Goal: Task Accomplishment & Management: Use online tool/utility

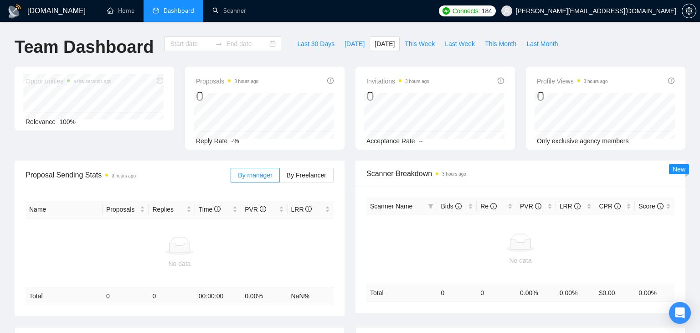
type input "[DATE]"
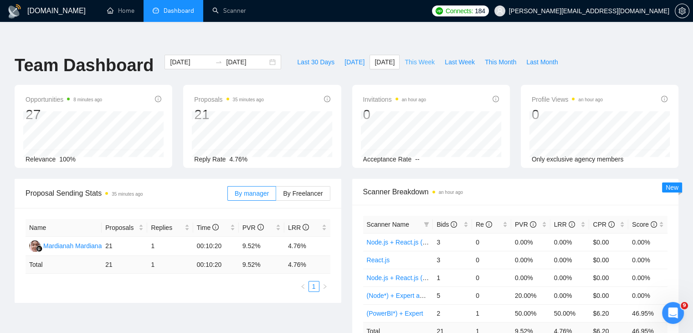
click at [410, 57] on span "This Week" at bounding box center [420, 62] width 30 height 10
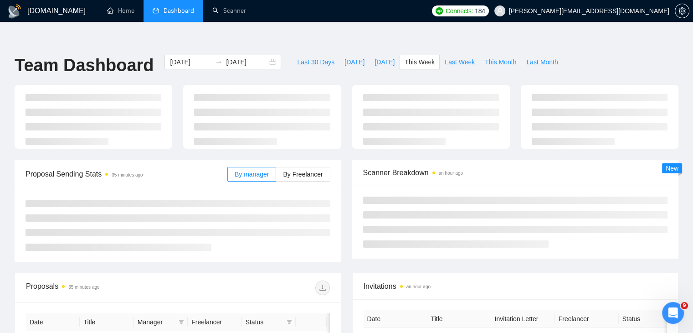
type input "2025-10-06"
type input "2025-10-12"
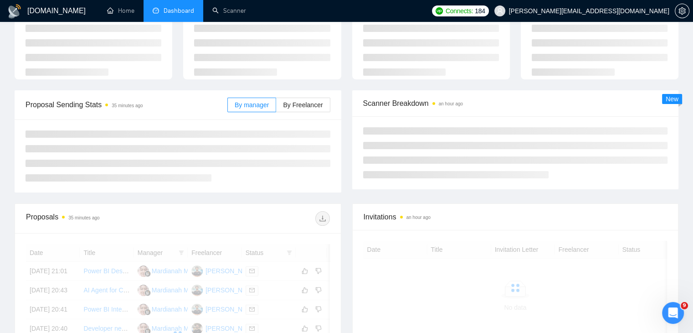
scroll to position [70, 0]
click at [307, 100] on span "By Freelancer" at bounding box center [303, 103] width 40 height 7
click at [276, 106] on input "By Freelancer" at bounding box center [276, 106] width 0 height 0
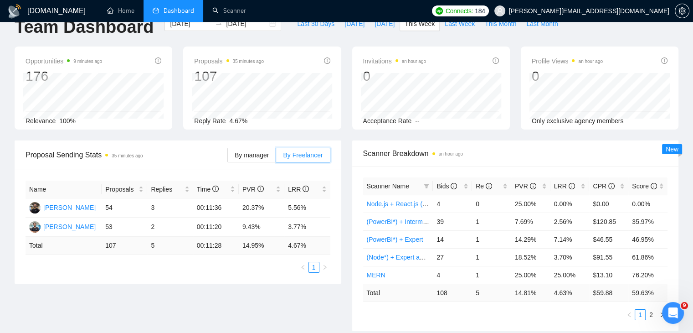
scroll to position [0, 0]
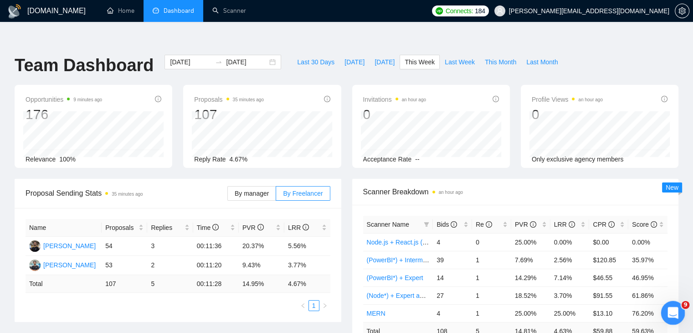
click at [674, 321] on div "Open Intercom Messenger" at bounding box center [672, 311] width 30 height 30
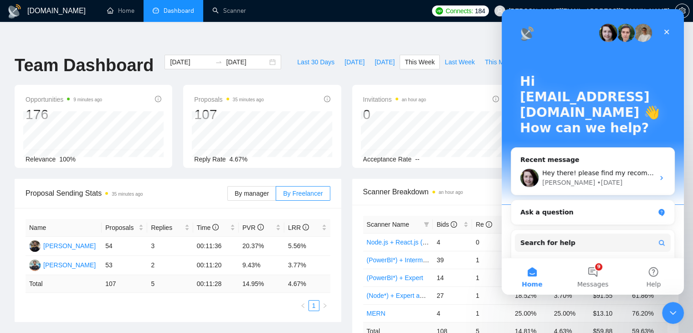
scroll to position [60, 0]
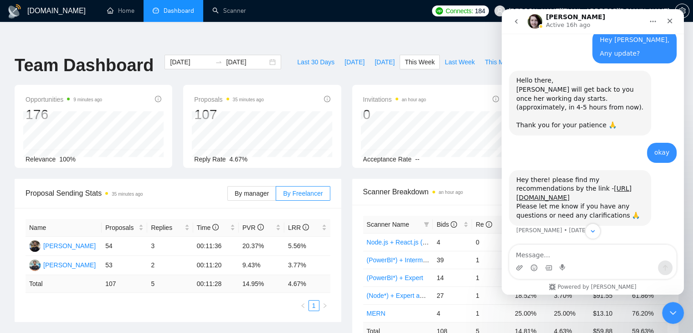
scroll to position [5526, 0]
click at [542, 190] on link "https://docs.google.com/document/d/1aNNI2a0lJRbyyUdEjvDnoZQoiUWmAmvXGEkuJVV4fxg…" at bounding box center [573, 193] width 115 height 16
click at [224, 15] on link "Scanner" at bounding box center [229, 11] width 34 height 8
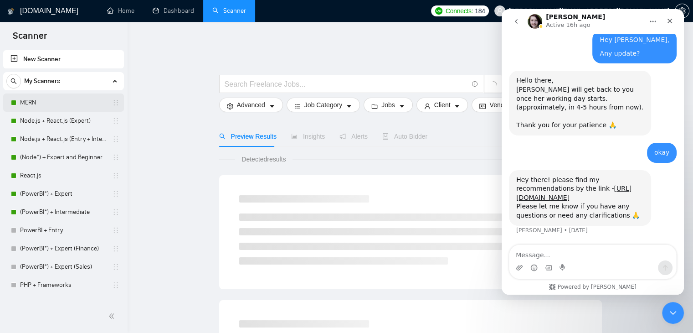
click at [77, 100] on link "MERN" at bounding box center [63, 102] width 87 height 18
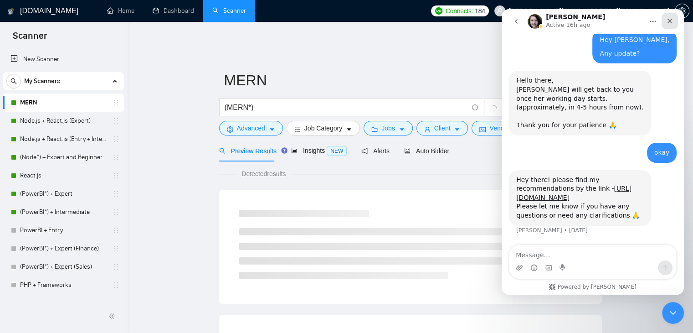
click at [669, 23] on icon "Close" at bounding box center [669, 20] width 7 height 7
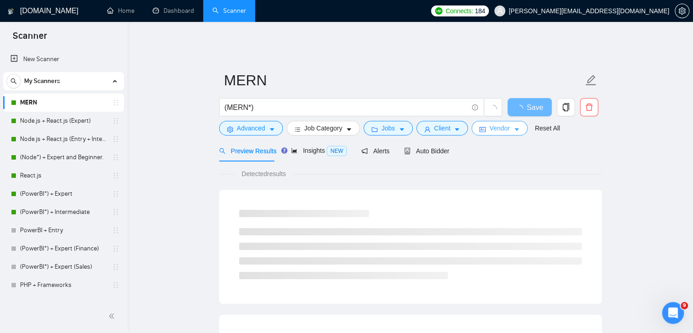
click at [499, 126] on span "Vendor" at bounding box center [499, 128] width 20 height 10
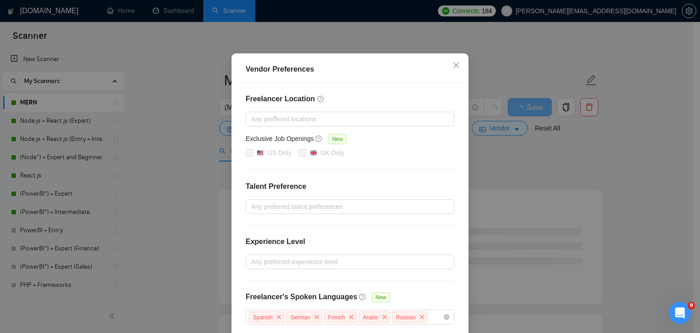
scroll to position [47, 0]
click at [319, 205] on div at bounding box center [345, 205] width 195 height 11
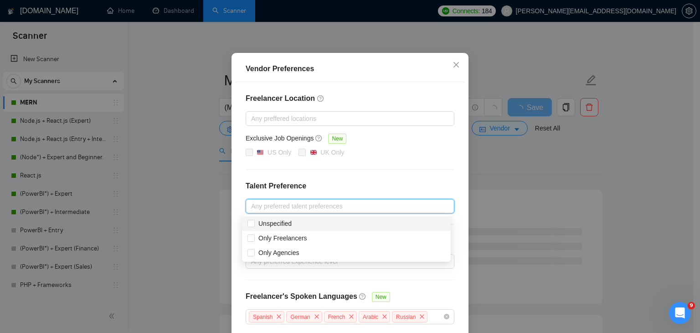
click at [305, 218] on div "Unspecified" at bounding box center [346, 223] width 198 height 10
checkbox input "true"
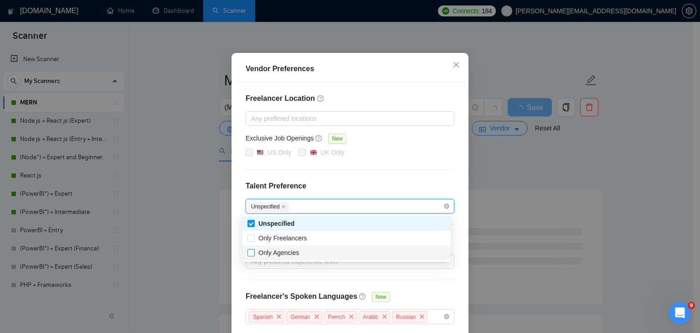
click at [301, 253] on span "Only Agencies" at bounding box center [279, 252] width 48 height 10
click at [254, 253] on input "Only Agencies" at bounding box center [250, 252] width 6 height 6
click at [271, 255] on span "Only Agencies" at bounding box center [278, 252] width 41 height 7
click at [254, 255] on input "Only Agencies" at bounding box center [250, 252] width 6 height 6
checkbox input "true"
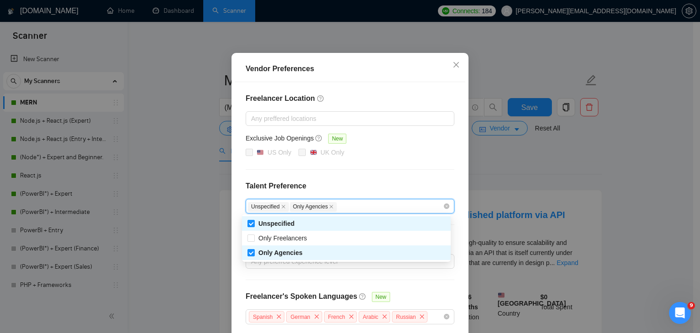
scroll to position [88, 0]
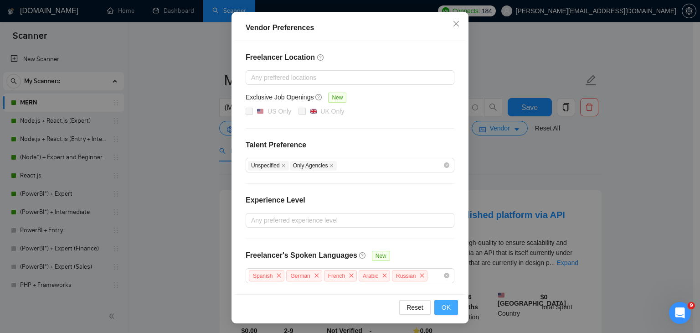
click at [442, 302] on span "OK" at bounding box center [446, 307] width 9 height 10
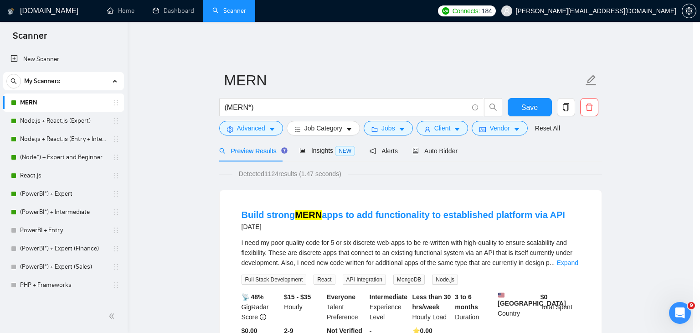
scroll to position [43, 0]
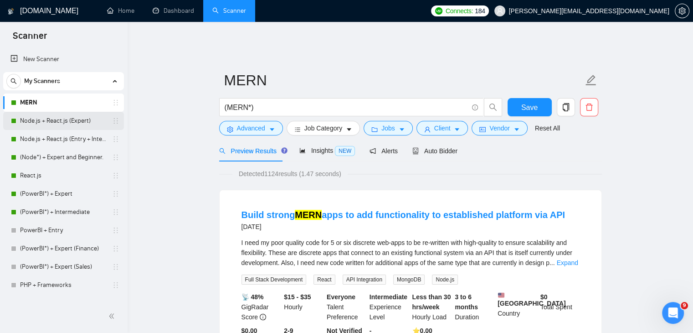
click at [53, 127] on link "Node.js + React.js (Expert)" at bounding box center [63, 121] width 87 height 18
click at [534, 102] on span "Save" at bounding box center [529, 107] width 16 height 11
click at [493, 123] on span "Vendor" at bounding box center [499, 128] width 20 height 10
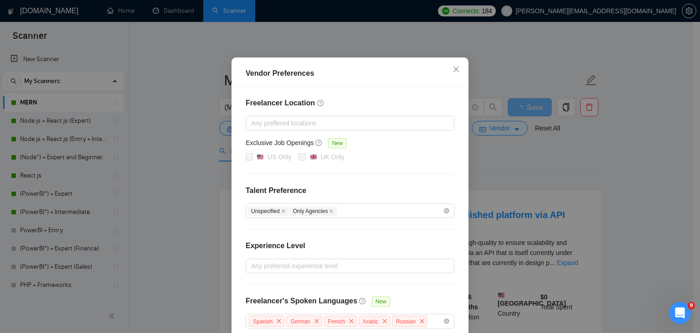
click at [507, 171] on div "Vendor Preferences Freelancer Location Any preffered locations Exclusive Job Op…" at bounding box center [350, 166] width 700 height 333
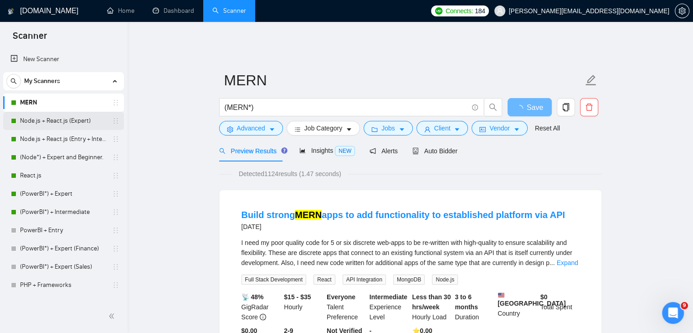
click at [65, 124] on link "Node.js + React.js (Expert)" at bounding box center [63, 121] width 87 height 18
click at [87, 121] on link "Node.js + React.js (Expert)" at bounding box center [63, 121] width 87 height 18
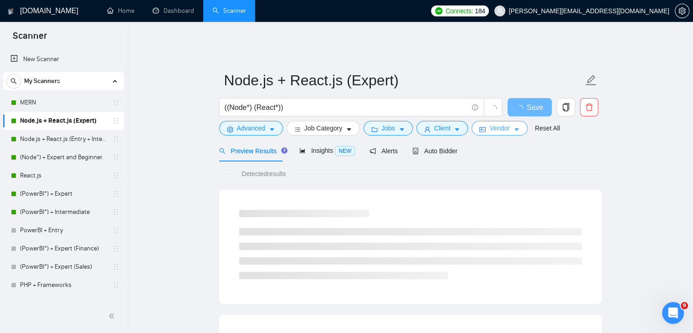
click at [491, 123] on span "Vendor" at bounding box center [499, 128] width 20 height 10
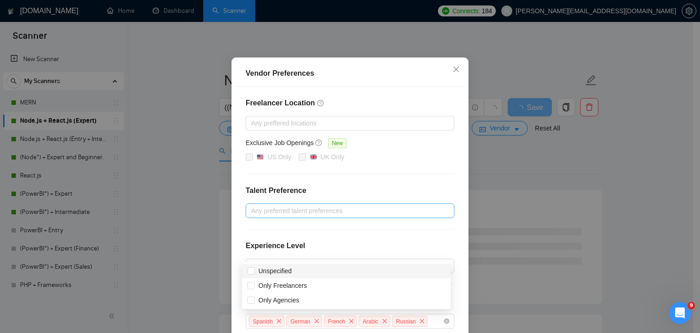
click at [303, 216] on div at bounding box center [345, 210] width 195 height 11
click at [291, 284] on span "Only Freelancers" at bounding box center [282, 285] width 49 height 7
click at [254, 284] on input "Only Freelancers" at bounding box center [250, 285] width 6 height 6
checkbox input "true"
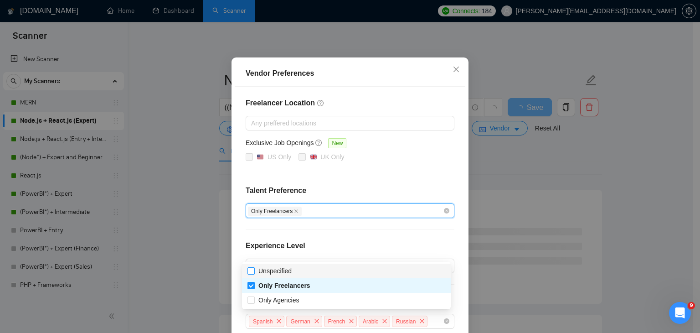
click at [282, 275] on span "Unspecified" at bounding box center [275, 271] width 41 height 10
click at [254, 273] on input "Unspecified" at bounding box center [250, 270] width 6 height 6
checkbox input "false"
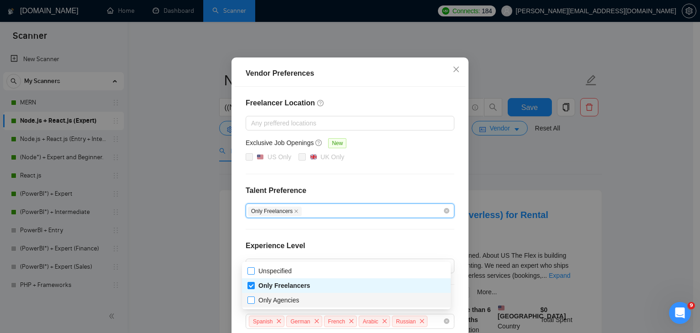
click at [277, 299] on span "Only Agencies" at bounding box center [278, 299] width 41 height 7
click at [254, 299] on input "Only Agencies" at bounding box center [250, 299] width 6 height 6
checkbox input "true"
click at [287, 286] on span "Only Freelancers" at bounding box center [284, 285] width 52 height 7
click at [254, 286] on input "Only Freelancers" at bounding box center [250, 285] width 6 height 6
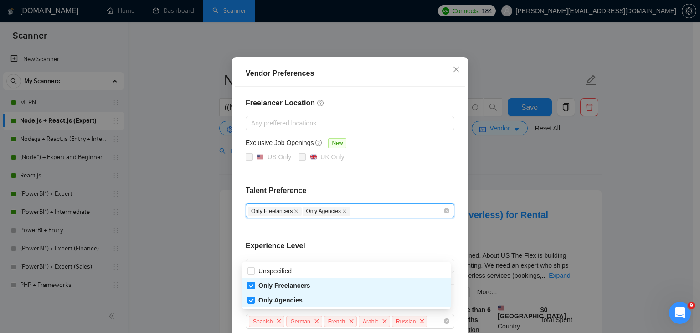
checkbox input "false"
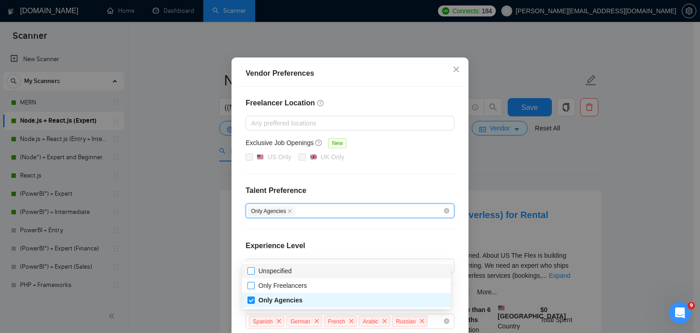
click at [273, 273] on span "Unspecified" at bounding box center [274, 270] width 33 height 7
click at [254, 273] on input "Unspecified" at bounding box center [250, 270] width 6 height 6
checkbox input "true"
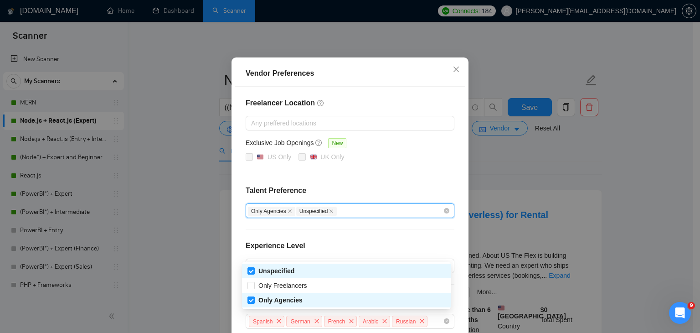
scroll to position [88, 0]
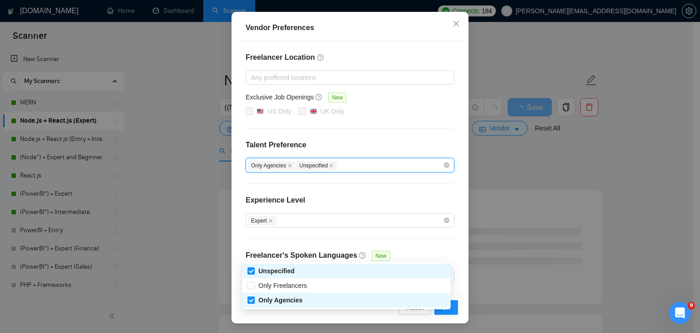
click at [417, 195] on div "Experience Level" at bounding box center [350, 204] width 209 height 18
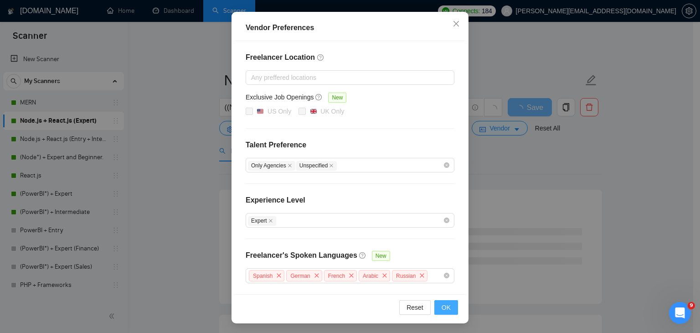
click at [444, 309] on span "OK" at bounding box center [446, 307] width 9 height 10
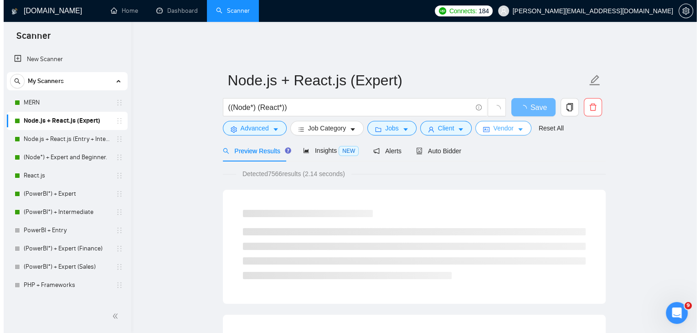
scroll to position [0, 0]
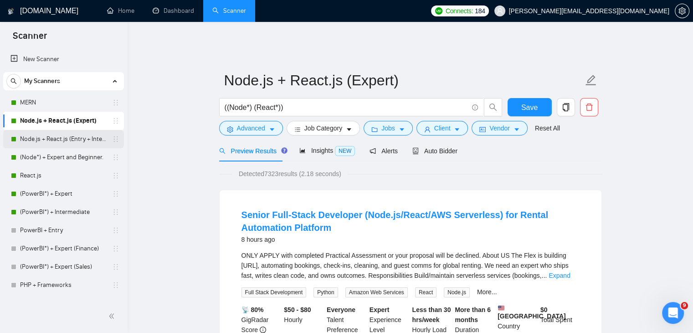
click at [69, 139] on link "Node.js + React.js (Entry + Intermediate)" at bounding box center [63, 139] width 87 height 18
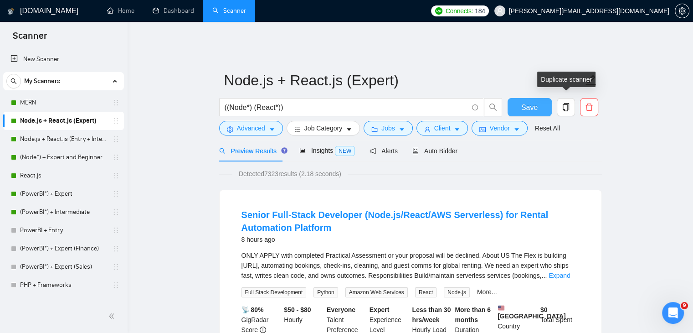
click at [539, 100] on button "Save" at bounding box center [530, 107] width 44 height 18
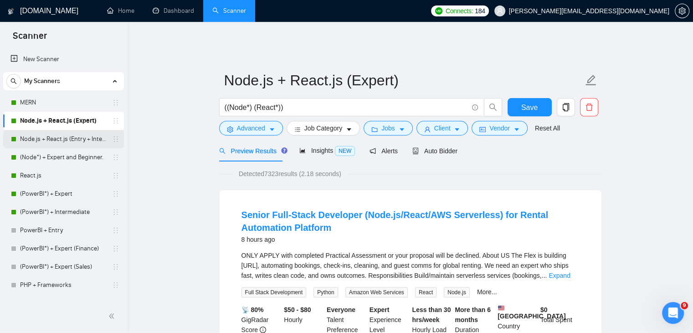
click at [58, 142] on link "Node.js + React.js (Entry + Intermediate)" at bounding box center [63, 139] width 87 height 18
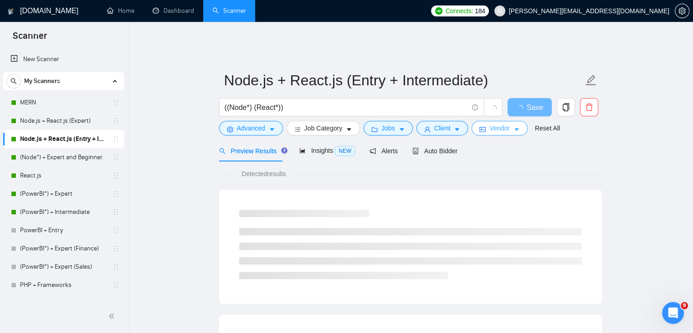
click at [494, 123] on span "Vendor" at bounding box center [499, 128] width 20 height 10
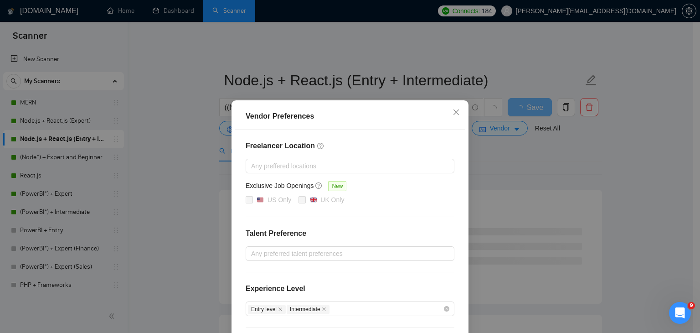
click at [304, 261] on div "Freelancer Location Any preffered locations Exclusive Job Openings New US Only …" at bounding box center [350, 255] width 231 height 253
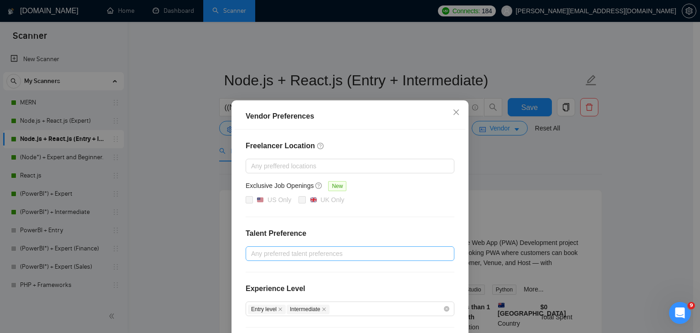
click at [330, 257] on div at bounding box center [345, 253] width 195 height 11
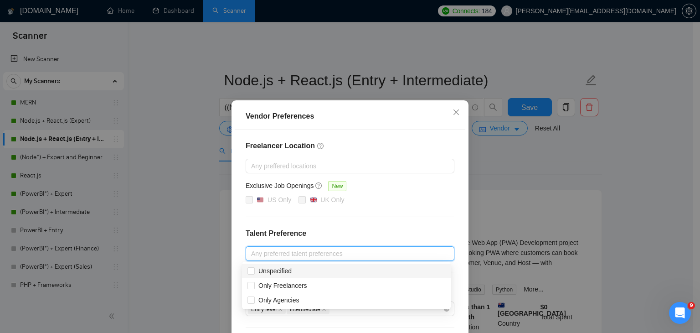
click at [299, 274] on div "Unspecified" at bounding box center [346, 271] width 198 height 10
checkbox input "true"
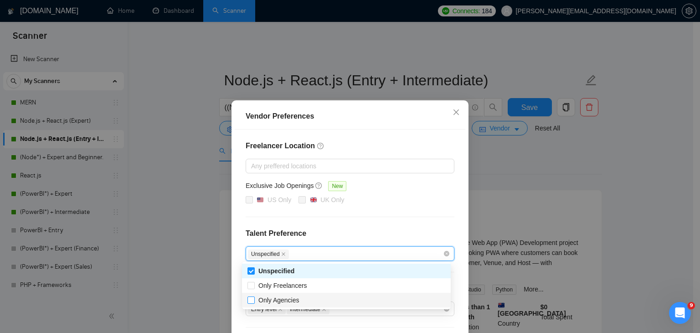
click at [297, 299] on span "Only Agencies" at bounding box center [278, 299] width 41 height 7
click at [254, 299] on input "Only Agencies" at bounding box center [250, 299] width 6 height 6
checkbox input "true"
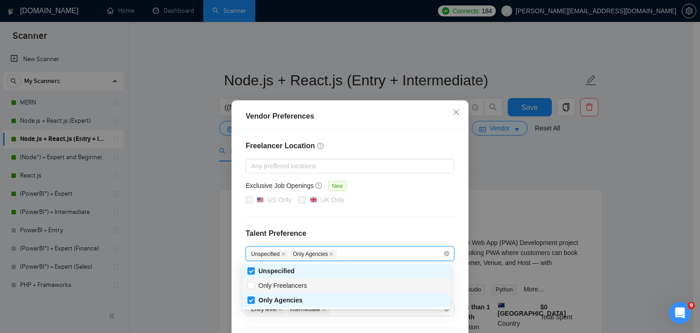
scroll to position [88, 0]
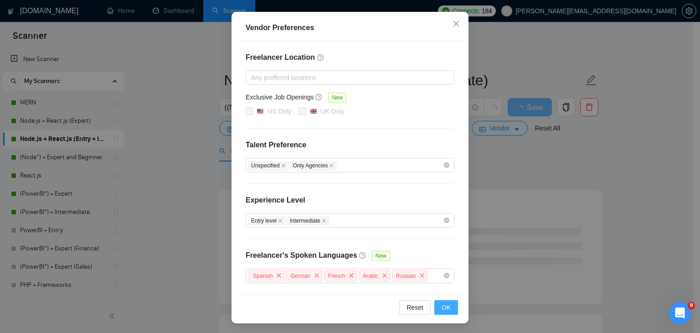
click at [443, 310] on span "OK" at bounding box center [446, 307] width 9 height 10
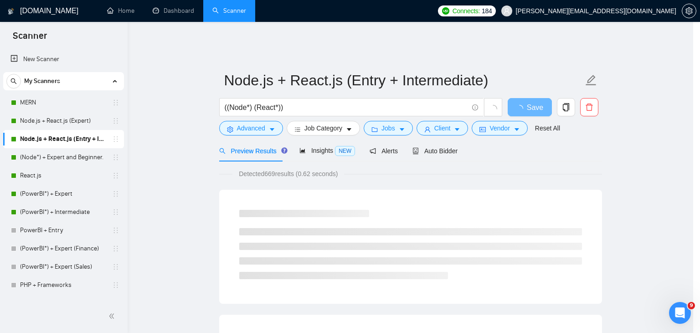
scroll to position [43, 0]
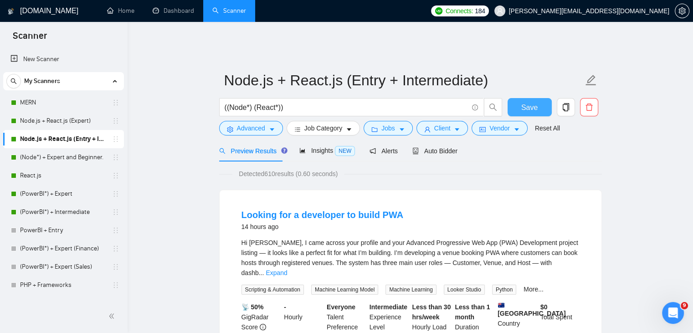
click at [527, 102] on span "Save" at bounding box center [529, 107] width 16 height 11
click at [74, 160] on link "(Node*) + Expert and Beginner." at bounding box center [63, 157] width 87 height 18
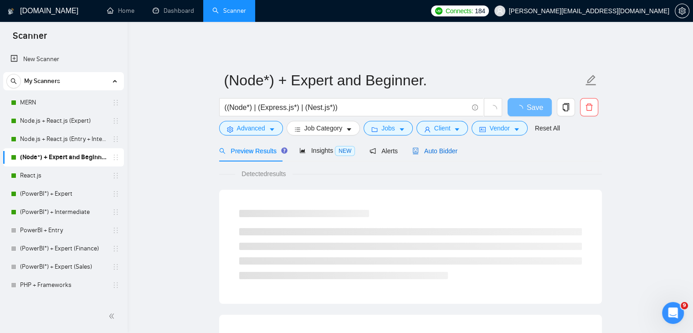
click at [436, 146] on div "Auto Bidder" at bounding box center [434, 151] width 45 height 10
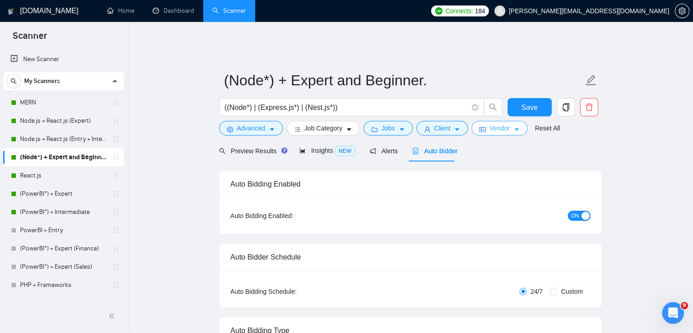
click at [506, 122] on button "Vendor" at bounding box center [500, 128] width 56 height 15
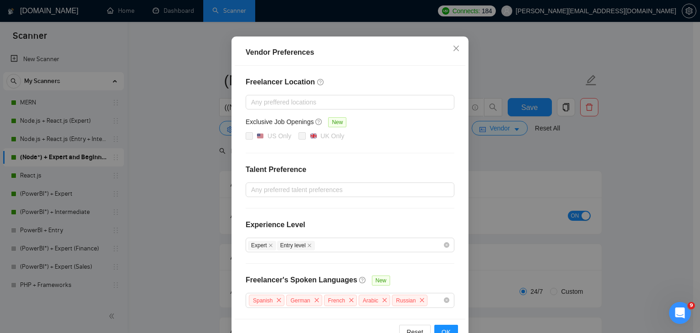
scroll to position [88, 0]
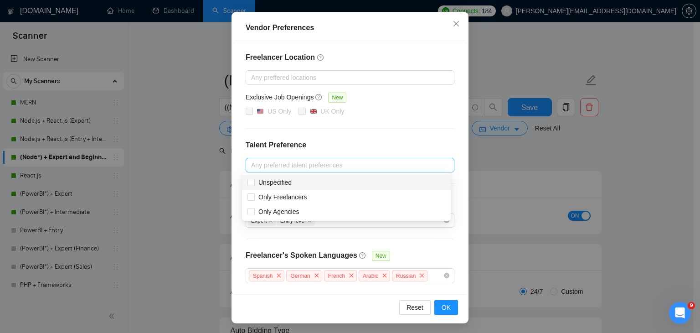
click at [335, 167] on div at bounding box center [345, 164] width 195 height 11
click at [326, 182] on div "Unspecified" at bounding box center [346, 182] width 198 height 10
checkbox input "true"
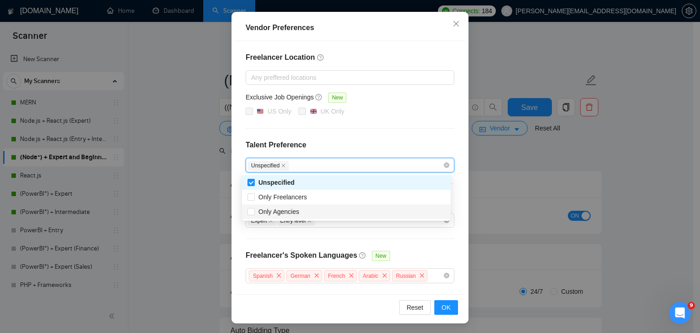
click at [314, 209] on div "Only Agencies" at bounding box center [346, 211] width 198 height 10
checkbox input "true"
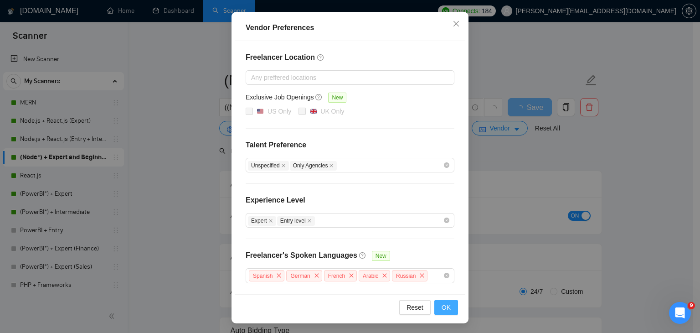
click at [442, 302] on span "OK" at bounding box center [446, 307] width 9 height 10
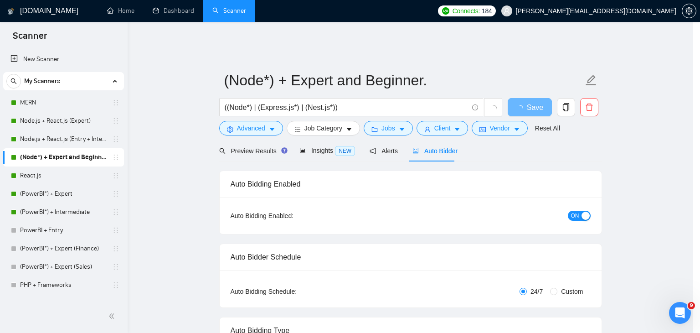
scroll to position [43, 0]
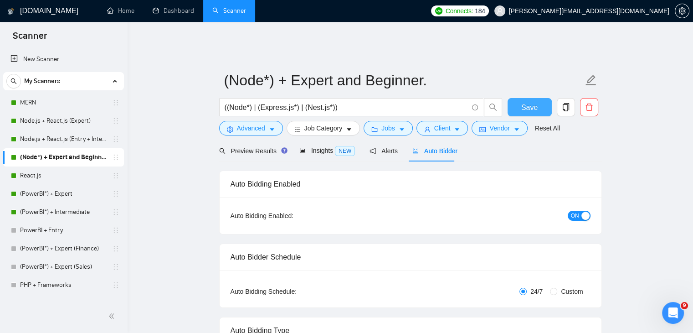
click at [536, 102] on span "Save" at bounding box center [529, 107] width 16 height 11
click at [56, 175] on link "React.js" at bounding box center [63, 175] width 87 height 18
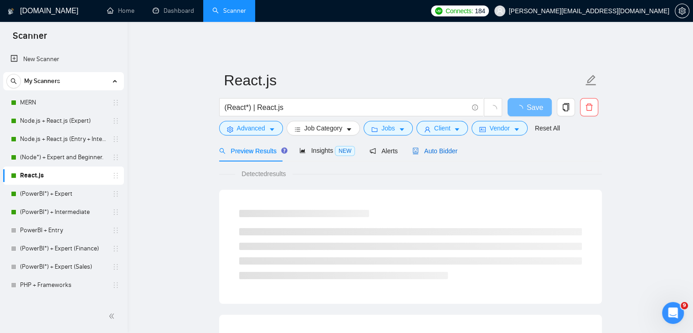
click at [437, 147] on span "Auto Bidder" at bounding box center [434, 150] width 45 height 7
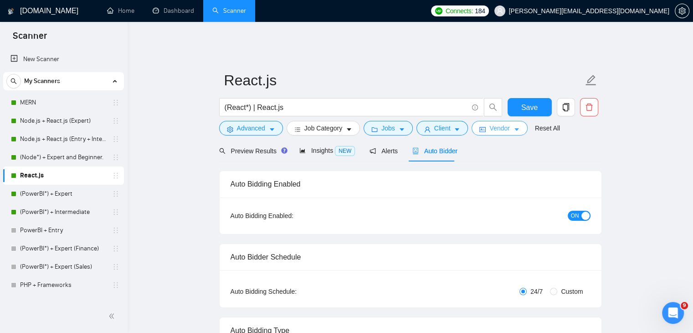
click at [501, 128] on button "Vendor" at bounding box center [500, 128] width 56 height 15
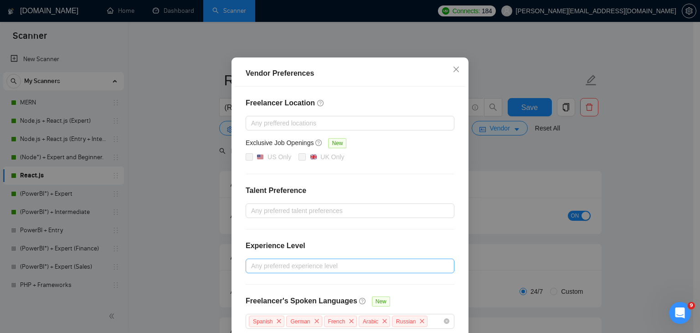
click at [317, 271] on div at bounding box center [345, 265] width 195 height 11
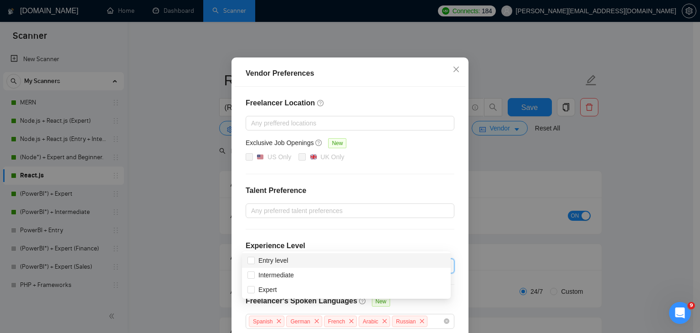
click at [318, 257] on div "Entry level" at bounding box center [346, 260] width 198 height 10
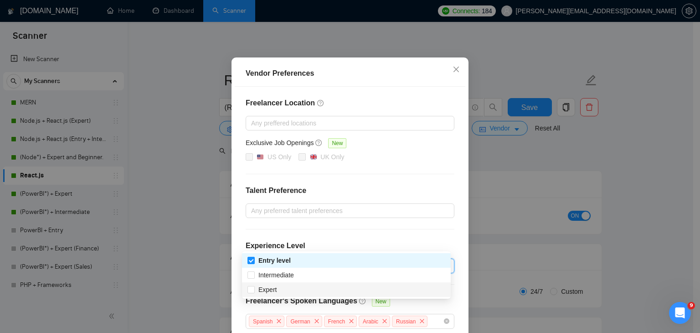
checkbox input "false"
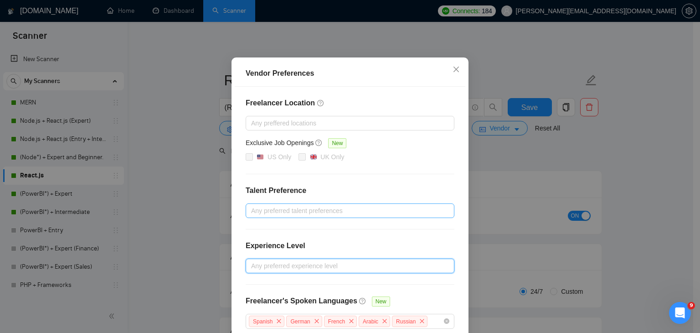
click at [320, 216] on div at bounding box center [345, 210] width 195 height 11
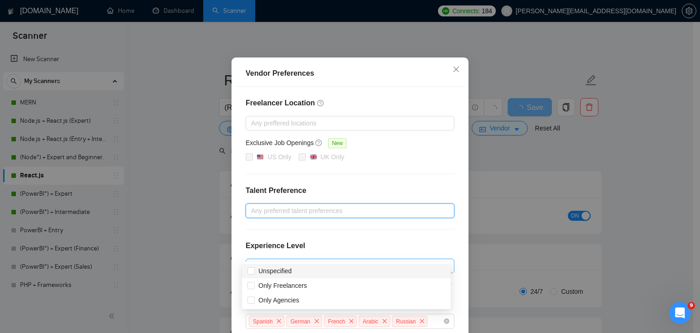
click at [296, 272] on div "Unspecified" at bounding box center [346, 271] width 198 height 10
checkbox input "true"
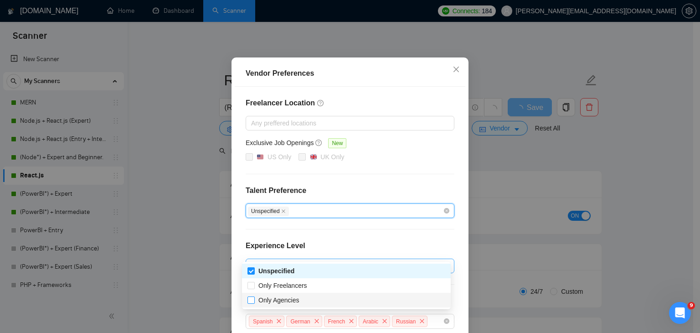
click at [298, 303] on span "Only Agencies" at bounding box center [279, 300] width 48 height 10
click at [254, 303] on input "Only Agencies" at bounding box center [250, 299] width 6 height 6
click at [258, 296] on span "Only Agencies" at bounding box center [278, 299] width 41 height 7
click at [254, 296] on input "Only Agencies" at bounding box center [250, 299] width 6 height 6
checkbox input "true"
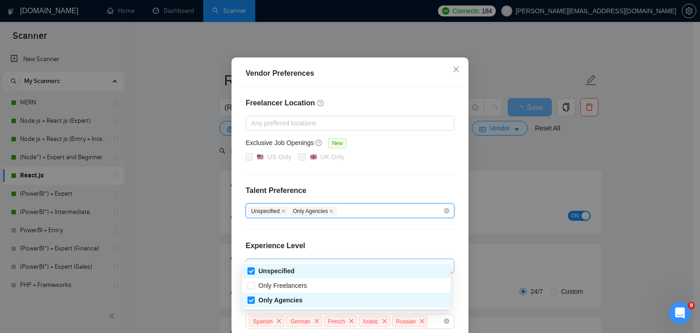
click at [381, 163] on div "US Only UK Only" at bounding box center [350, 157] width 209 height 11
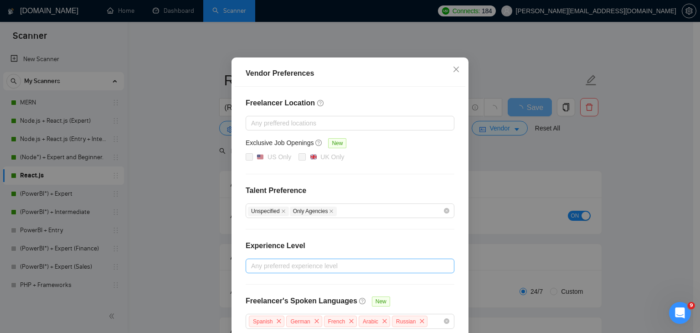
scroll to position [88, 0]
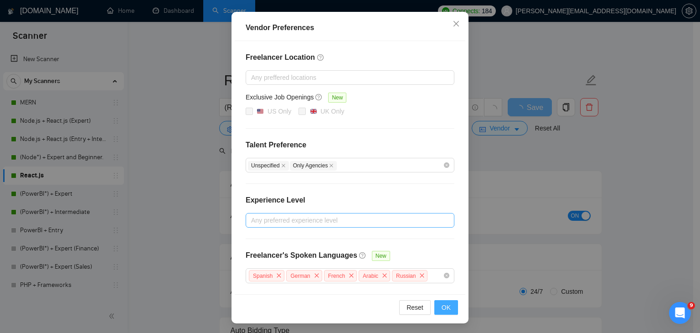
click at [442, 302] on span "OK" at bounding box center [446, 307] width 9 height 10
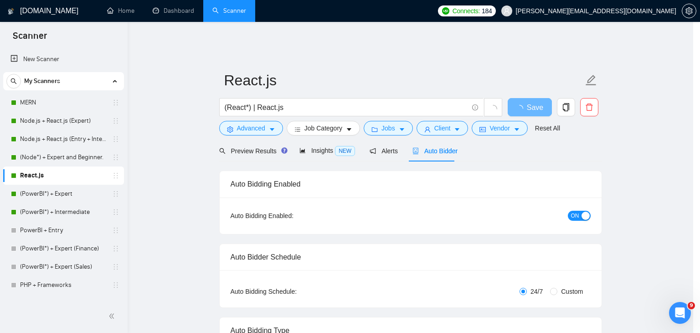
scroll to position [43, 0]
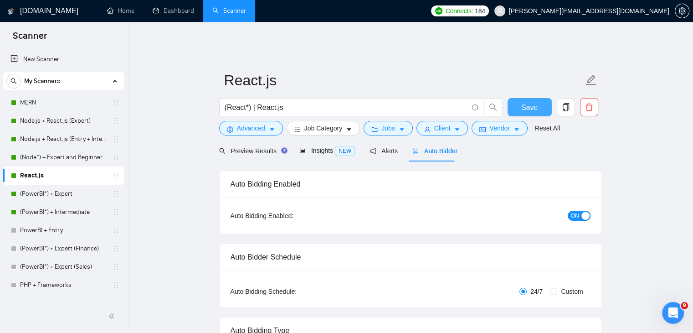
click at [527, 102] on span "Save" at bounding box center [529, 107] width 16 height 11
click at [73, 192] on link "(PowerBI*) + Expert" at bounding box center [63, 194] width 87 height 18
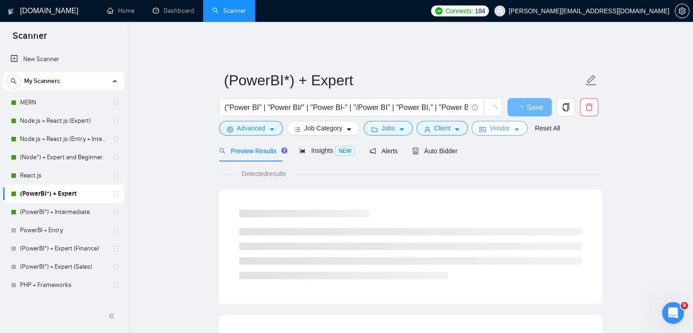
click at [503, 123] on span "Vendor" at bounding box center [499, 128] width 20 height 10
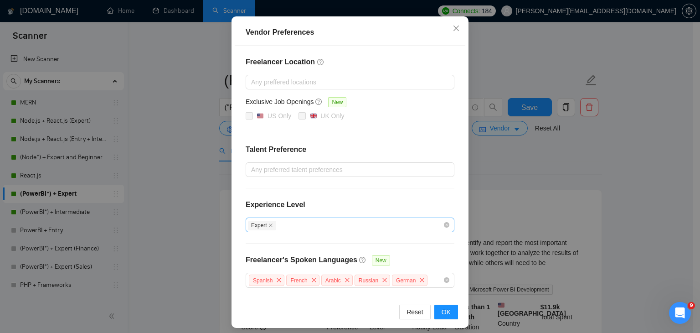
scroll to position [87, 0]
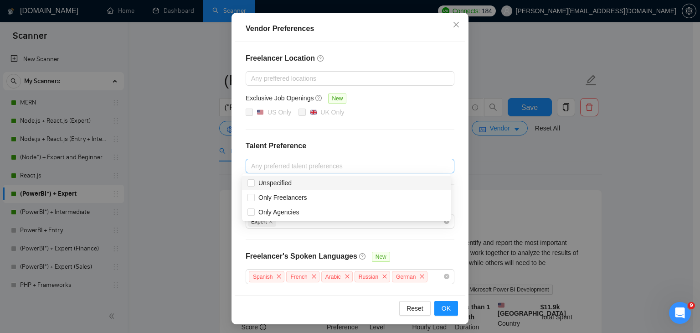
click at [323, 168] on div at bounding box center [345, 165] width 195 height 11
click at [316, 181] on div "Unspecified" at bounding box center [346, 183] width 198 height 10
checkbox input "true"
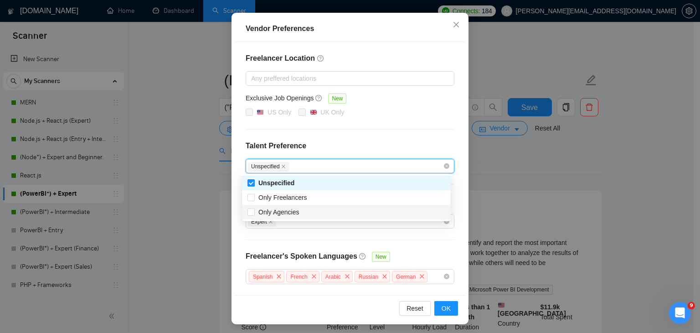
click at [313, 219] on div "Only Agencies" at bounding box center [346, 212] width 209 height 15
checkbox input "true"
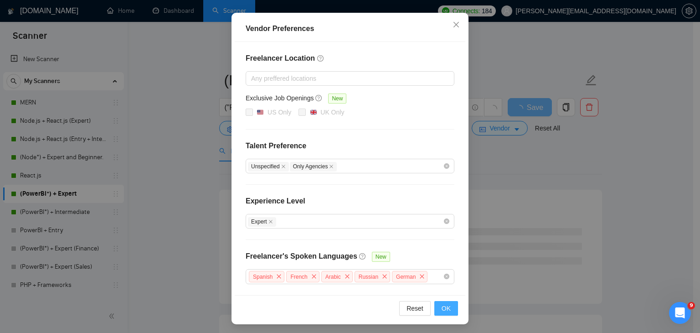
click at [445, 305] on span "OK" at bounding box center [446, 308] width 9 height 10
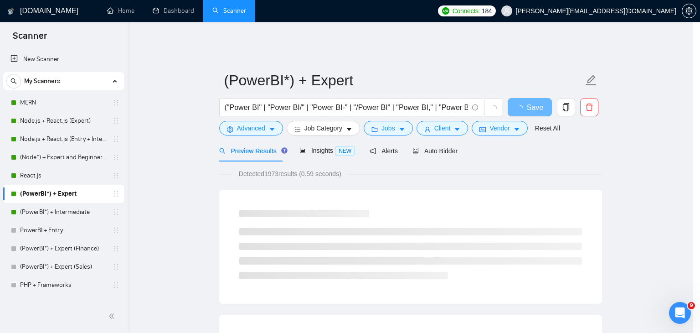
scroll to position [43, 0]
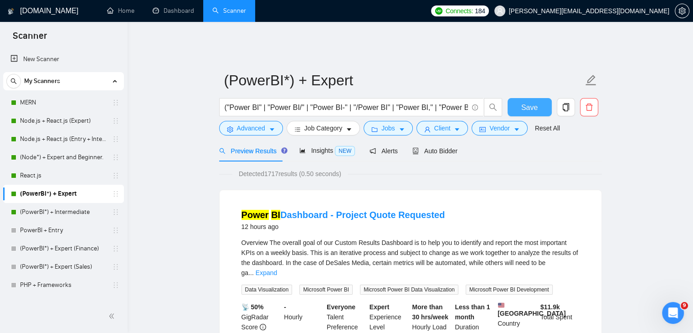
click at [530, 102] on span "Save" at bounding box center [529, 107] width 16 height 11
click at [75, 214] on link "(PowerBI*) + Intermediate" at bounding box center [63, 212] width 87 height 18
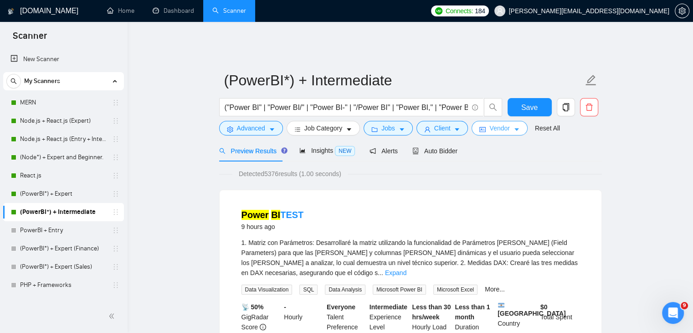
click at [494, 123] on span "Vendor" at bounding box center [499, 128] width 20 height 10
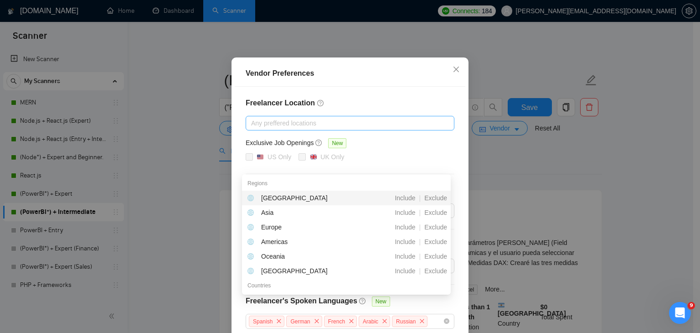
click at [344, 130] on div "Any preffered locations" at bounding box center [350, 123] width 209 height 15
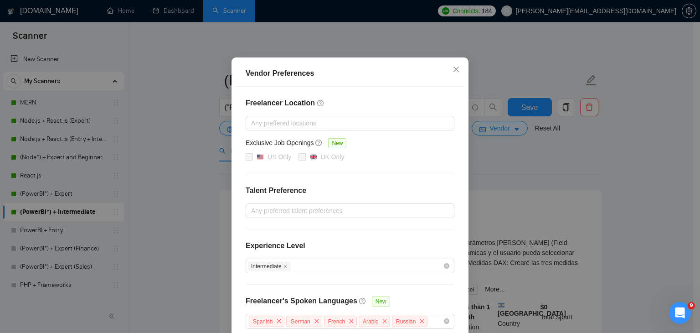
click at [459, 174] on div "Freelancer Location Any preffered locations Exclusive Job Openings New US Only …" at bounding box center [350, 213] width 231 height 253
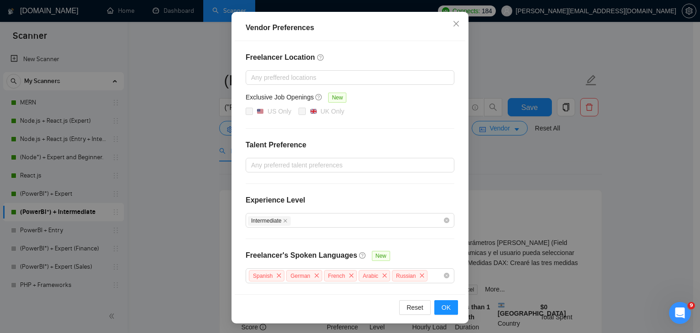
click at [343, 172] on div "Freelancer Location Any preffered locations Exclusive Job Openings New US Only …" at bounding box center [350, 167] width 231 height 253
click at [347, 166] on div at bounding box center [345, 164] width 195 height 11
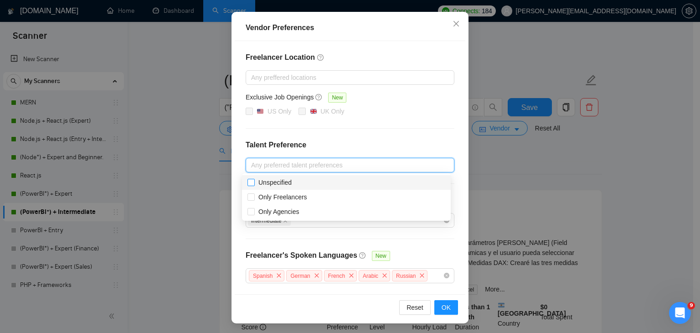
click at [291, 186] on span "Unspecified" at bounding box center [275, 182] width 41 height 10
click at [254, 185] on input "Unspecified" at bounding box center [250, 182] width 6 height 6
checkbox input "false"
click at [303, 214] on div "Only Agencies" at bounding box center [346, 211] width 198 height 10
checkbox input "true"
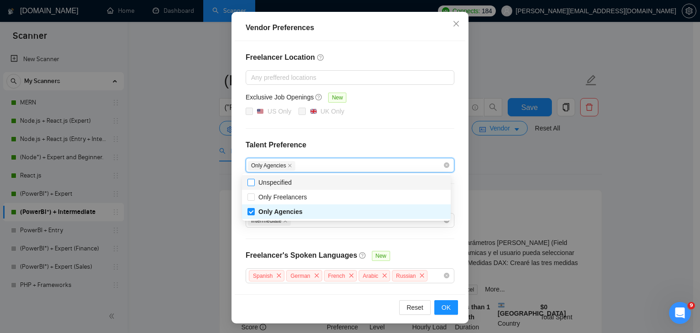
click at [281, 185] on span "Unspecified" at bounding box center [274, 182] width 33 height 7
click at [254, 185] on input "Unspecified" at bounding box center [250, 182] width 6 height 6
checkbox input "true"
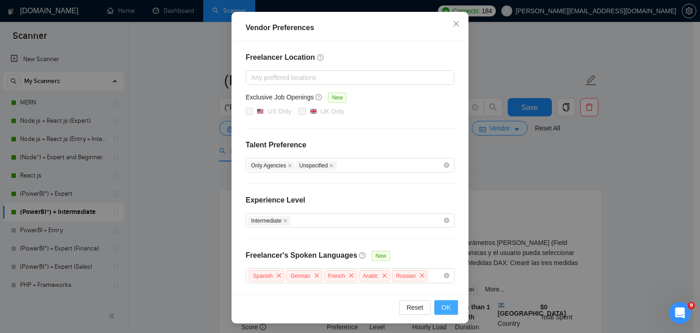
click at [436, 305] on button "OK" at bounding box center [446, 307] width 24 height 15
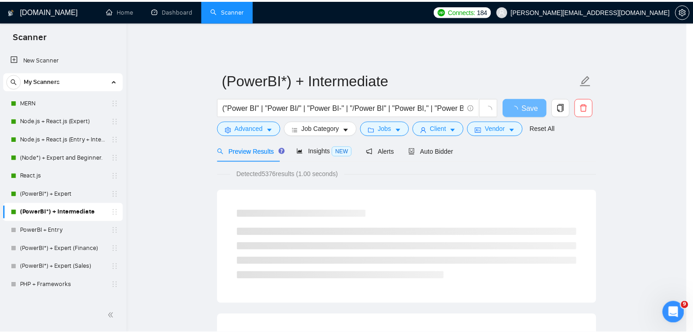
scroll to position [43, 0]
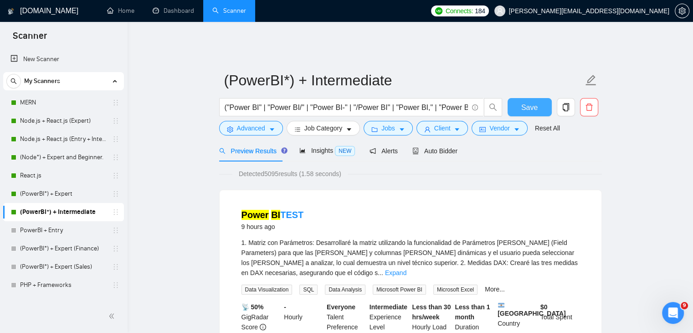
click at [525, 103] on span "Save" at bounding box center [529, 107] width 16 height 11
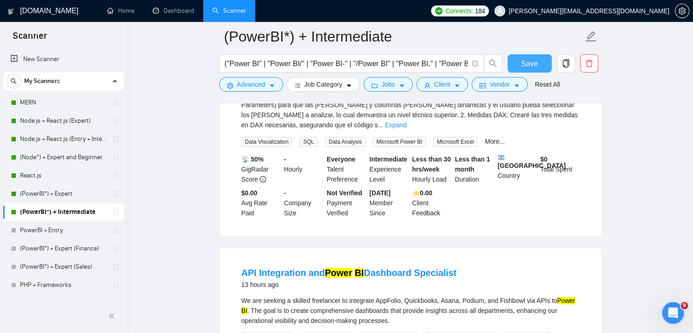
scroll to position [155, 0]
click at [348, 267] on mark "Power" at bounding box center [338, 272] width 27 height 10
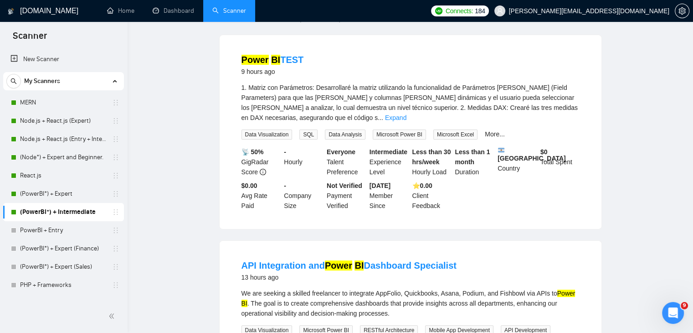
scroll to position [0, 0]
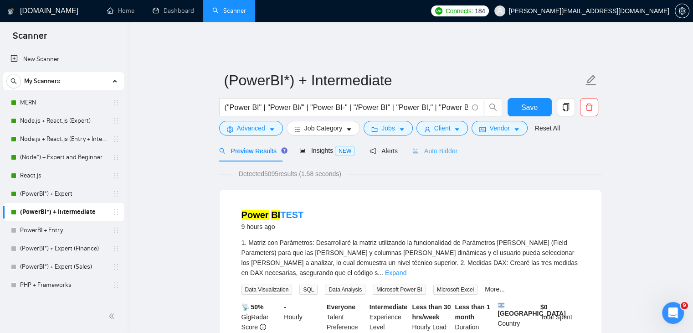
click at [430, 151] on div "Auto Bidder" at bounding box center [434, 150] width 45 height 21
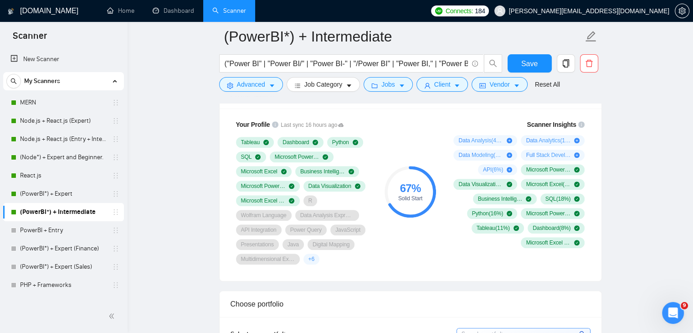
scroll to position [570, 0]
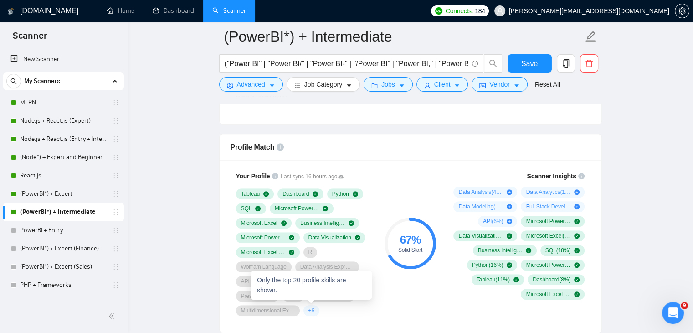
click at [313, 307] on span "+ 6" at bounding box center [311, 310] width 6 height 7
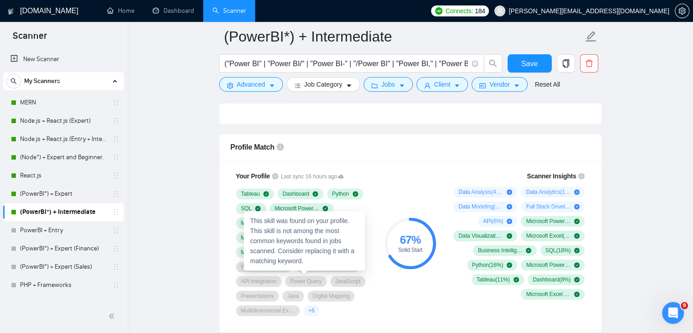
click at [308, 277] on span "Power Query" at bounding box center [305, 280] width 31 height 7
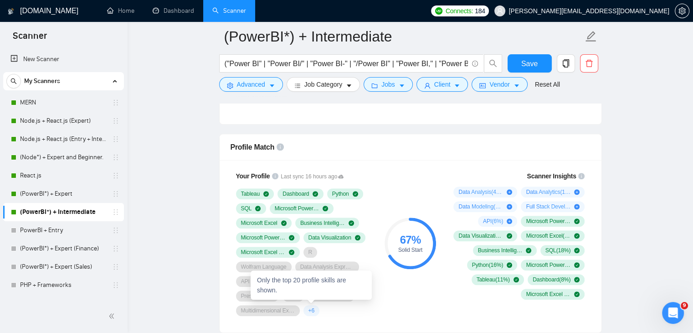
click at [315, 305] on div "+ 6" at bounding box center [311, 310] width 16 height 11
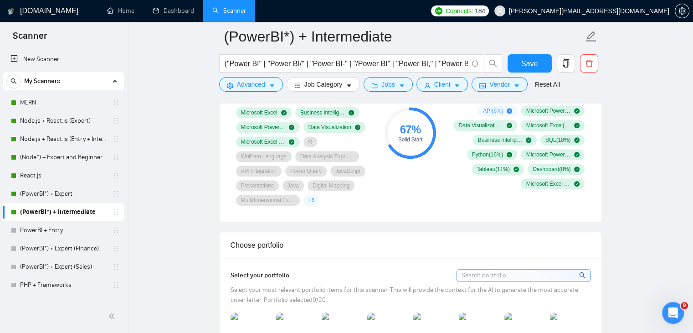
scroll to position [581, 0]
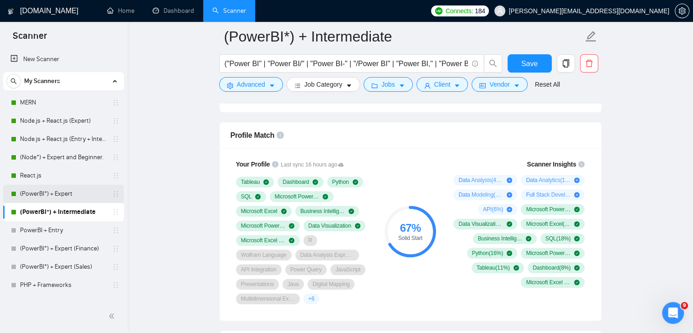
click at [75, 196] on link "(PowerBI*) + Expert" at bounding box center [63, 194] width 87 height 18
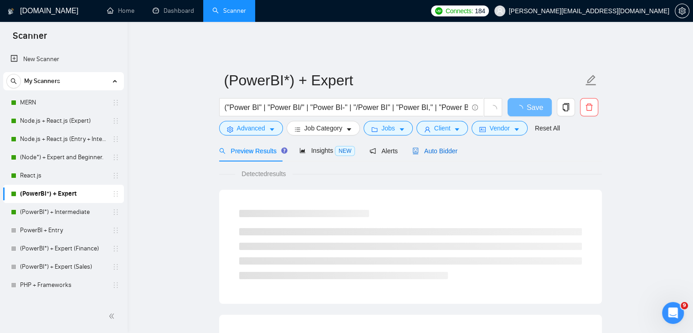
click at [438, 147] on span "Auto Bidder" at bounding box center [434, 150] width 45 height 7
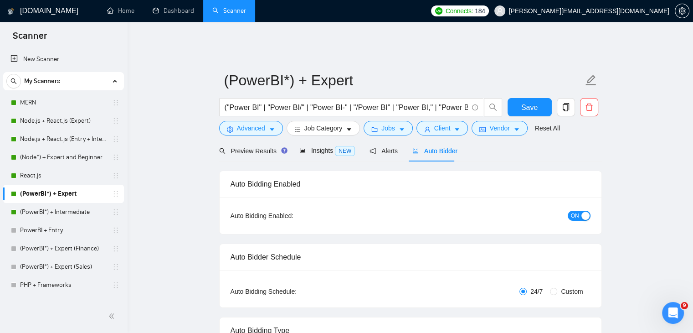
click at [438, 147] on span "Auto Bidder" at bounding box center [434, 150] width 45 height 7
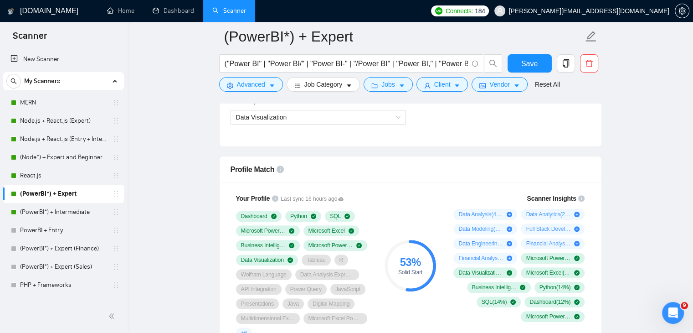
scroll to position [544, 0]
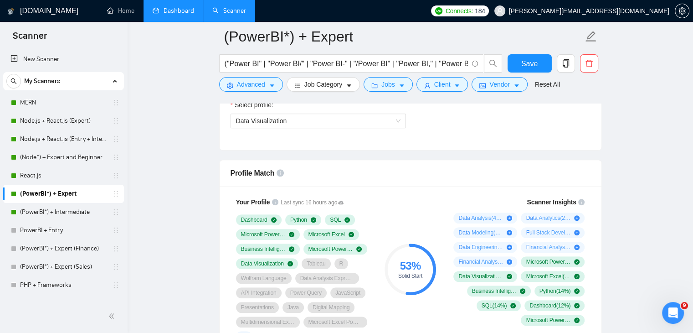
click at [168, 7] on link "Dashboard" at bounding box center [173, 11] width 41 height 8
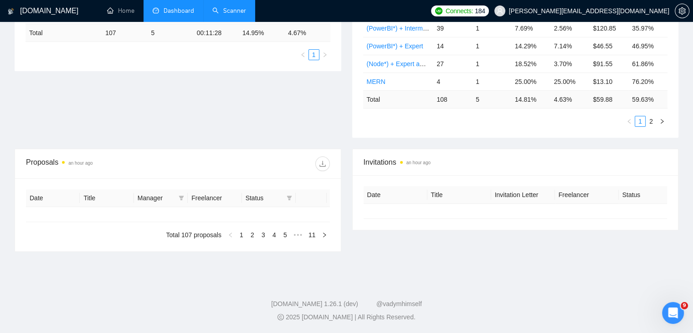
type input "2025-09-11"
type input "2025-10-11"
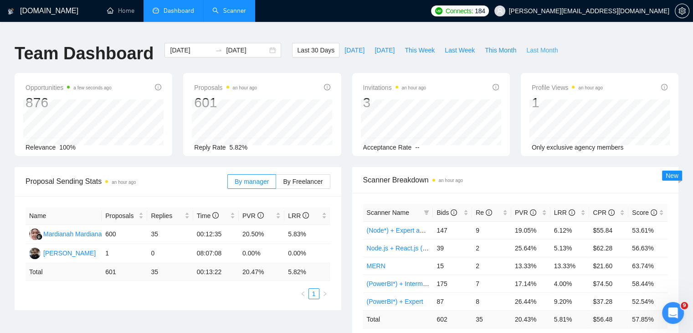
click at [527, 45] on span "Last Month" at bounding box center [541, 50] width 31 height 10
type input "2025-09-01"
type input "2025-09-30"
click at [350, 45] on span "[DATE]" at bounding box center [354, 50] width 20 height 10
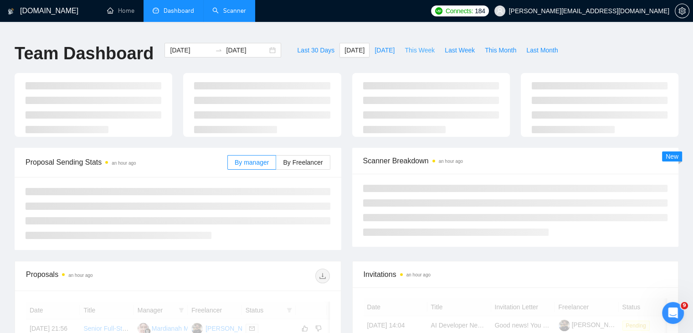
type input "2025-10-11"
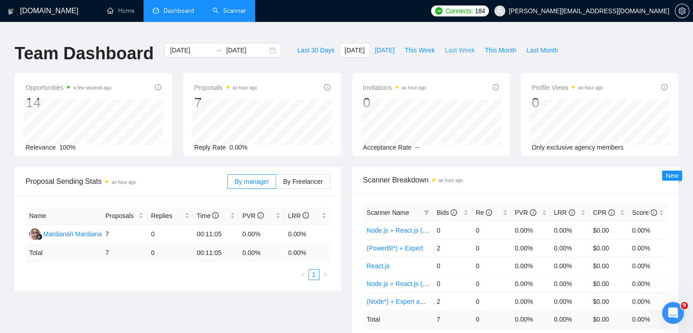
click at [445, 45] on span "Last Week" at bounding box center [460, 50] width 30 height 10
type input "2025-09-29"
type input "2025-10-05"
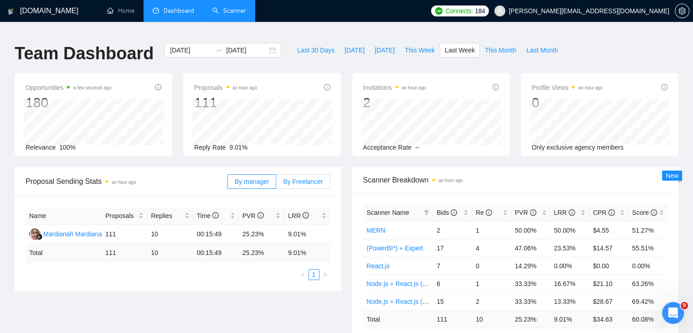
click at [303, 178] on span "By Freelancer" at bounding box center [303, 181] width 40 height 7
click at [276, 184] on input "By Freelancer" at bounding box center [276, 184] width 0 height 0
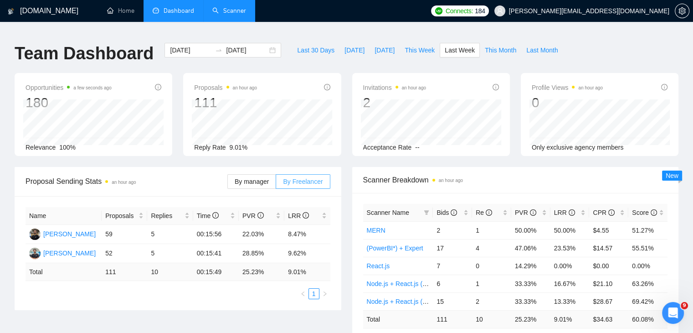
click at [303, 178] on span "By Freelancer" at bounding box center [303, 181] width 40 height 7
click at [276, 184] on input "By Freelancer" at bounding box center [276, 184] width 0 height 0
drag, startPoint x: 289, startPoint y: 263, endPoint x: 303, endPoint y: 263, distance: 13.7
click at [303, 263] on td "9.01 %" at bounding box center [307, 272] width 46 height 18
click at [228, 12] on link "Scanner" at bounding box center [229, 11] width 34 height 8
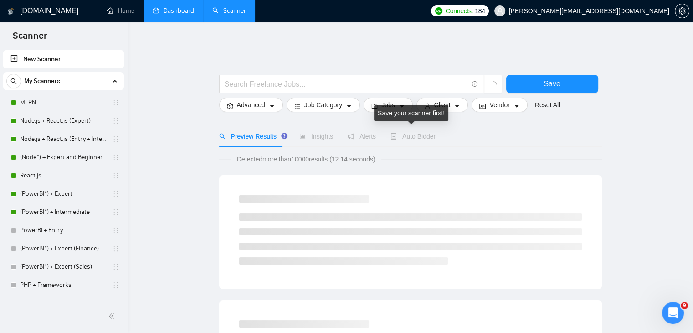
click at [416, 133] on span "Auto Bidder" at bounding box center [412, 136] width 45 height 7
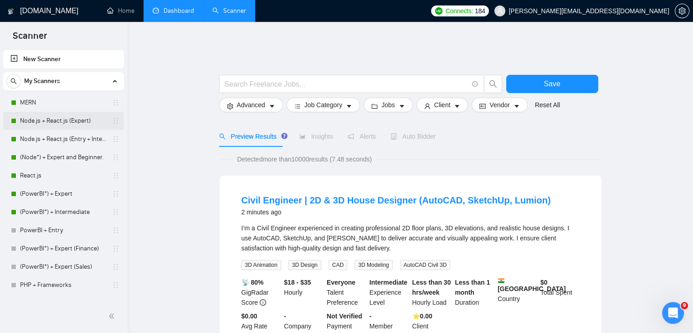
click at [49, 120] on link "Node.js + React.js (Expert)" at bounding box center [63, 121] width 87 height 18
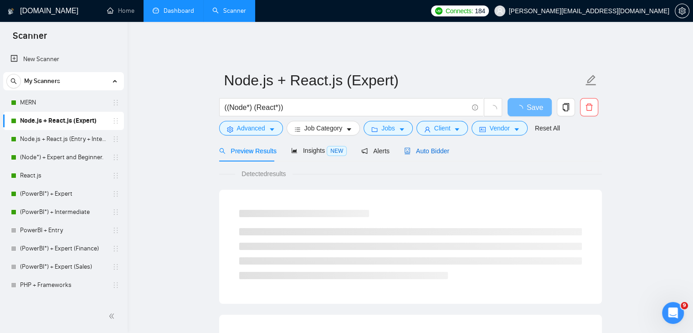
click at [432, 147] on span "Auto Bidder" at bounding box center [426, 150] width 45 height 7
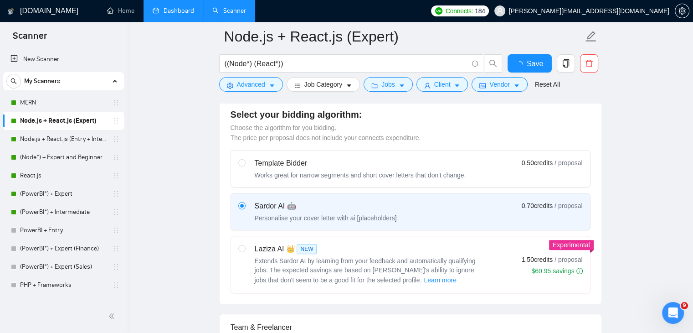
scroll to position [614, 0]
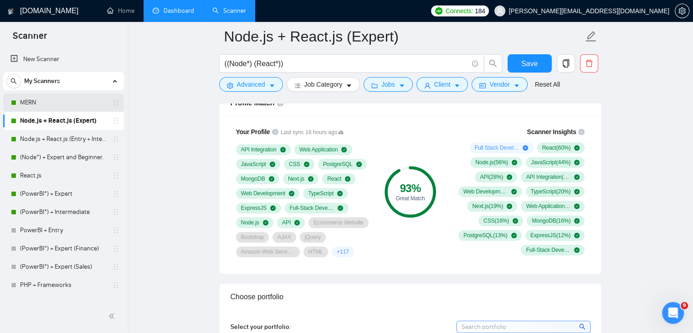
click at [57, 99] on link "MERN" at bounding box center [63, 102] width 87 height 18
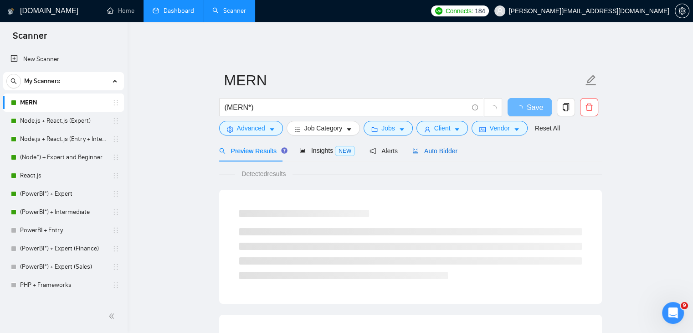
click at [441, 148] on span "Auto Bidder" at bounding box center [434, 150] width 45 height 7
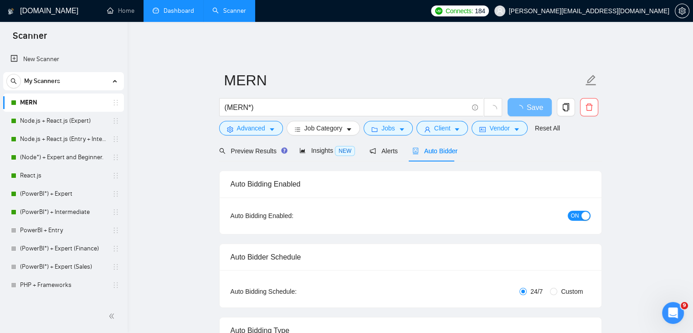
click at [441, 148] on span "Auto Bidder" at bounding box center [434, 150] width 45 height 7
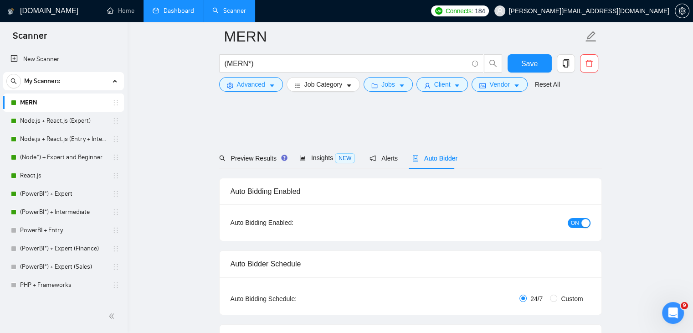
scroll to position [558, 0]
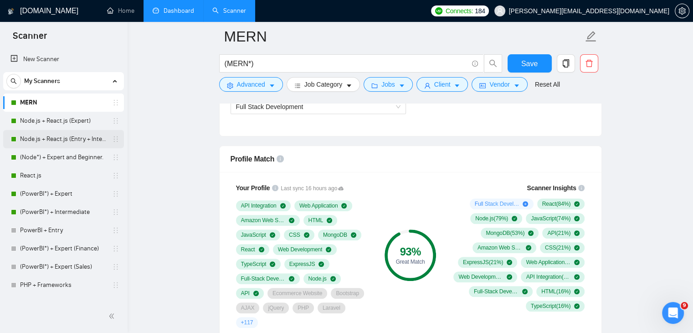
click at [75, 138] on link "Node.js + React.js (Entry + Intermediate)" at bounding box center [63, 139] width 87 height 18
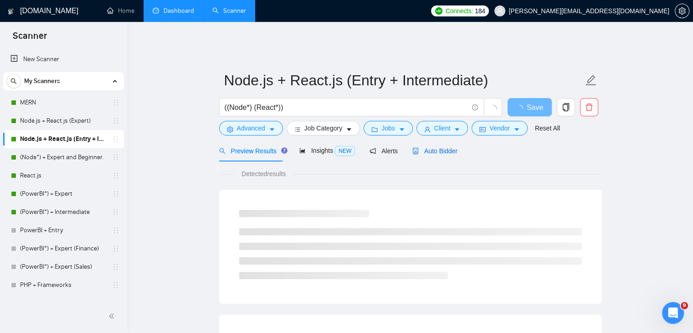
click at [443, 147] on span "Auto Bidder" at bounding box center [434, 150] width 45 height 7
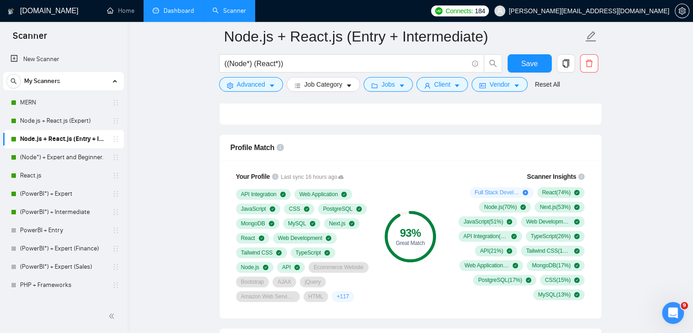
scroll to position [572, 0]
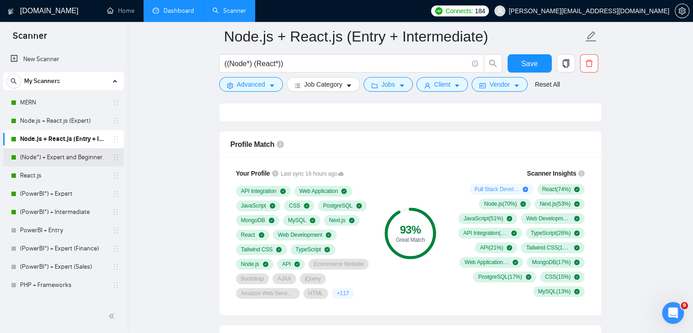
click at [71, 157] on link "(Node*) + Expert and Beginner." at bounding box center [63, 157] width 87 height 18
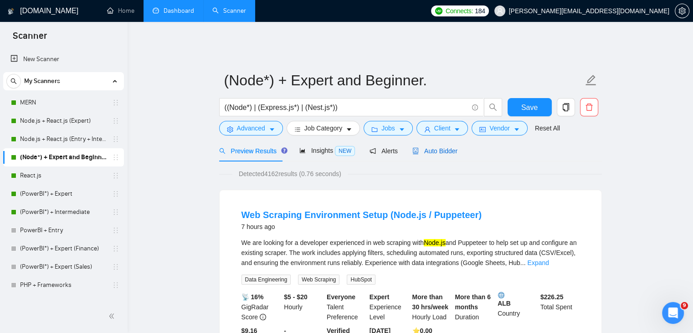
click at [439, 147] on span "Auto Bidder" at bounding box center [434, 150] width 45 height 7
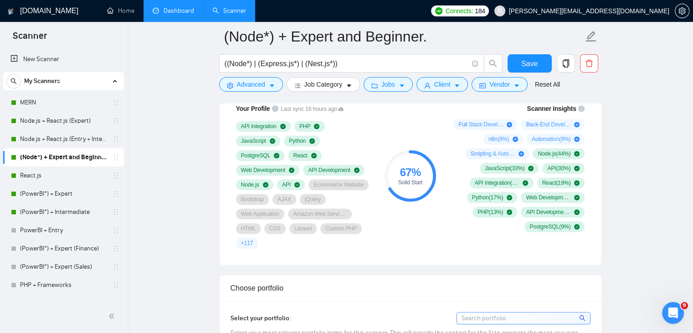
scroll to position [651, 0]
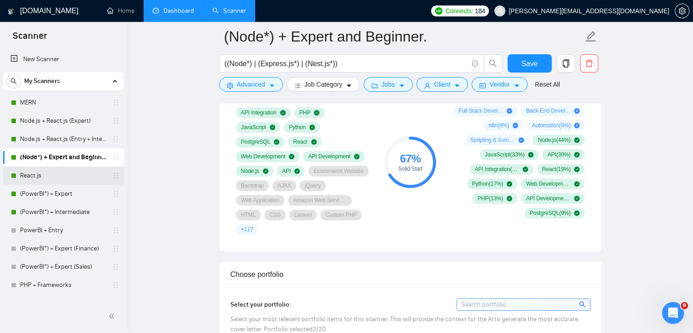
click at [49, 177] on link "React.js" at bounding box center [63, 175] width 87 height 18
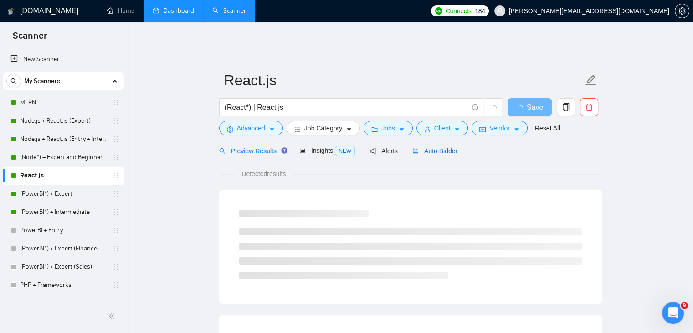
click at [440, 147] on span "Auto Bidder" at bounding box center [434, 150] width 45 height 7
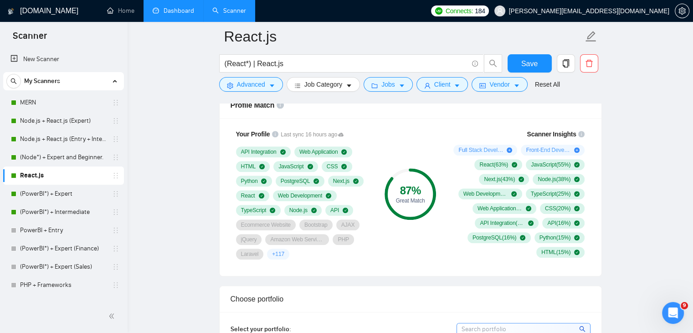
scroll to position [612, 0]
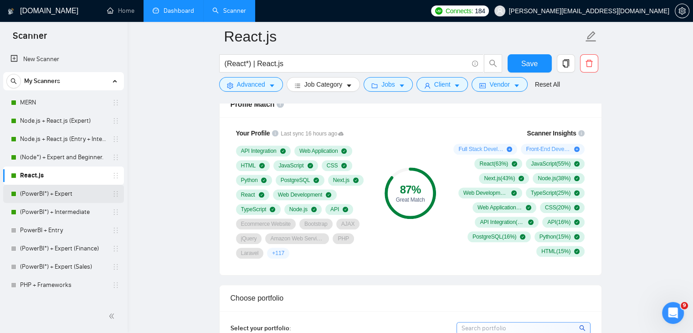
click at [51, 191] on link "(PowerBI*) + Expert" at bounding box center [63, 194] width 87 height 18
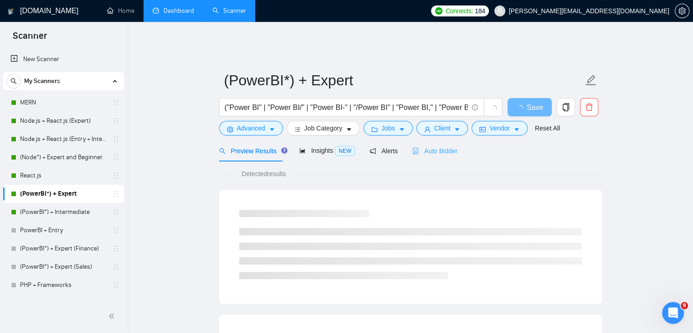
click at [441, 150] on div "Auto Bidder" at bounding box center [434, 150] width 45 height 21
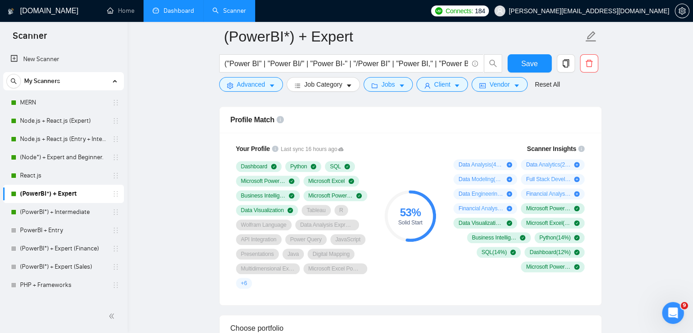
scroll to position [596, 0]
click at [83, 212] on link "(PowerBI*) + Intermediate" at bounding box center [63, 212] width 87 height 18
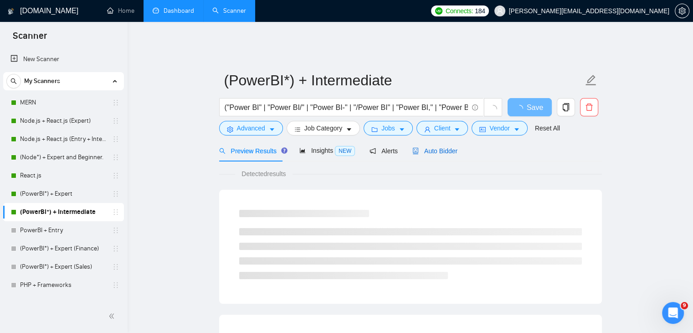
click at [437, 147] on span "Auto Bidder" at bounding box center [434, 150] width 45 height 7
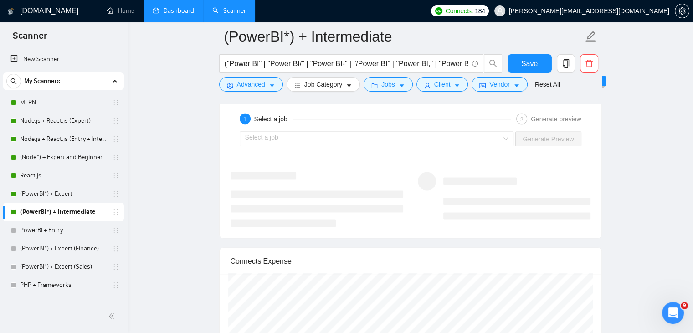
scroll to position [1800, 0]
click at [464, 139] on div "Select a job Generate Preview" at bounding box center [411, 138] width 362 height 22
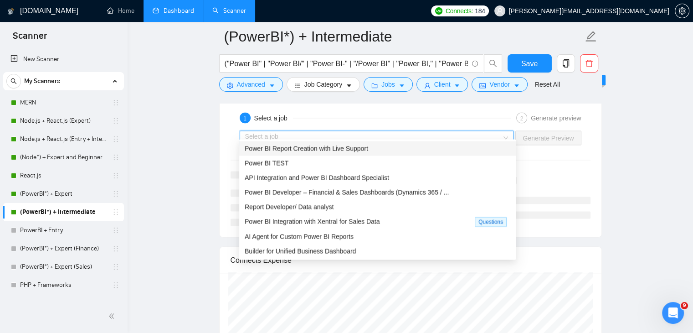
click at [476, 134] on input "search" at bounding box center [373, 138] width 257 height 14
click at [395, 191] on span "Power BI Developer – Financial & Sales Dashboards (Dynamics 365 / ..." at bounding box center [347, 192] width 204 height 7
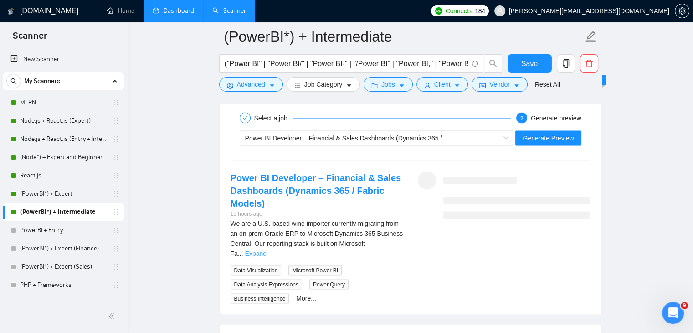
click at [267, 250] on link "Expand" at bounding box center [255, 253] width 21 height 7
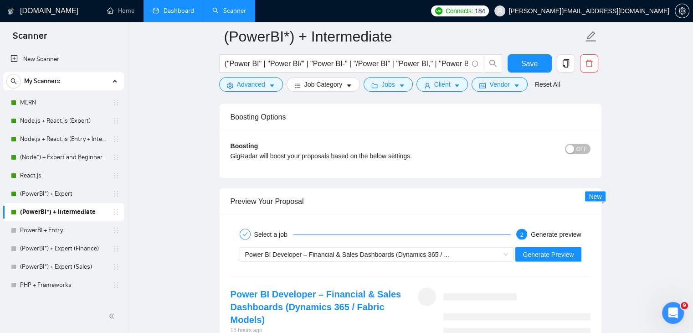
scroll to position [1685, 0]
click at [547, 248] on span "Generate Preview" at bounding box center [548, 253] width 51 height 10
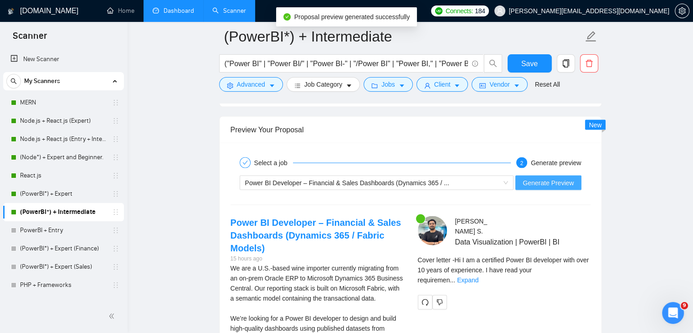
scroll to position [1756, 0]
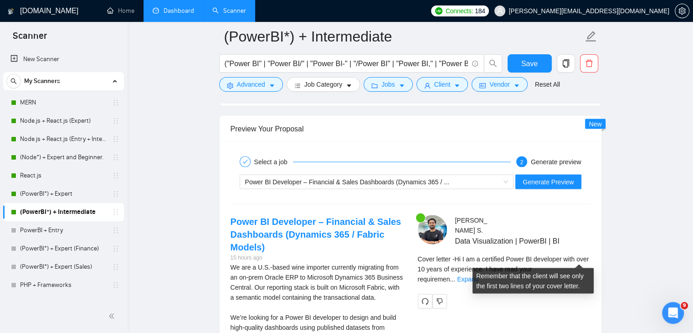
click at [582, 254] on div "Cover letter - Hi I am a certified Power BI developer with over 10 years of exp…" at bounding box center [504, 269] width 173 height 30
click at [478, 275] on link "Expand" at bounding box center [467, 278] width 21 height 7
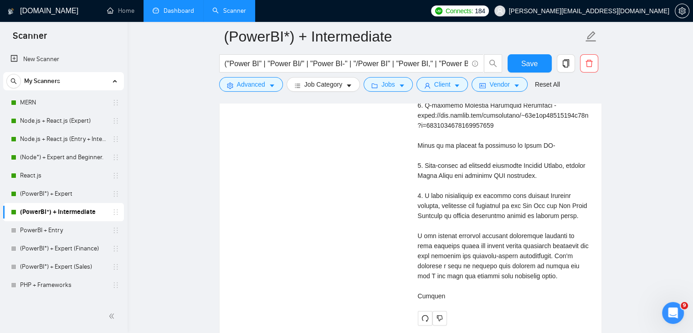
scroll to position [2158, 0]
drag, startPoint x: 430, startPoint y: 214, endPoint x: 360, endPoint y: 175, distance: 79.3
click at [360, 175] on div "Power BI Developer – Financial & Sales Dashboards (Dynamics 365 / Fabric Models…" at bounding box center [410, 69] width 375 height 512
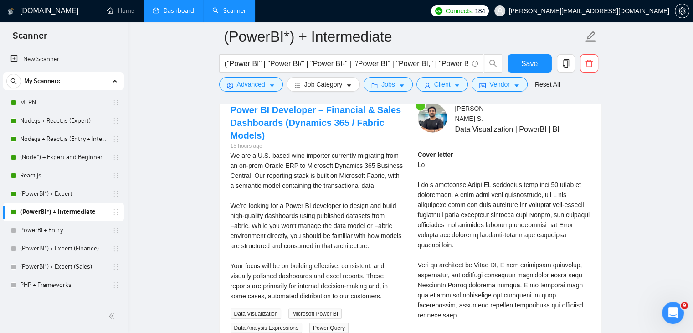
scroll to position [1864, 0]
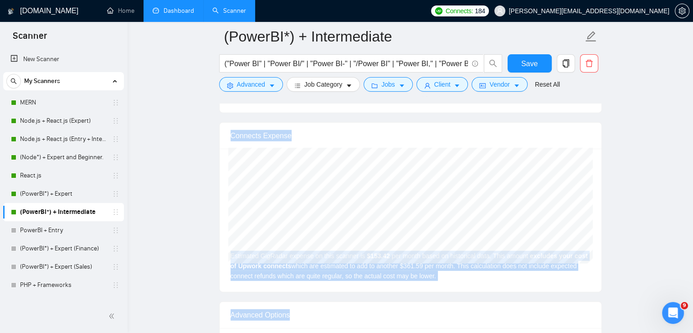
scroll to position [2397, 0]
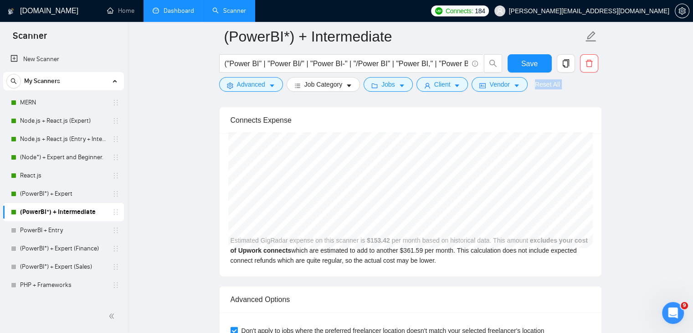
drag, startPoint x: 421, startPoint y: 159, endPoint x: 452, endPoint y: 95, distance: 70.9
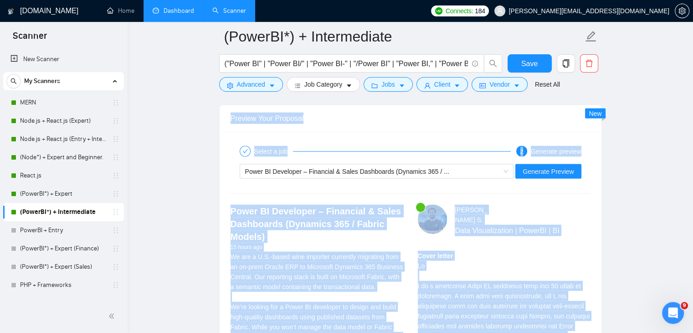
scroll to position [1760, 0]
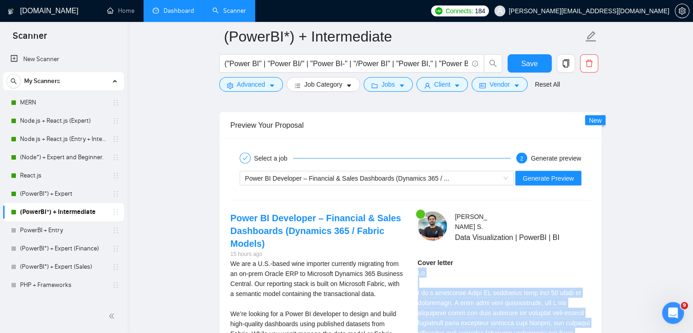
drag, startPoint x: 445, startPoint y: 237, endPoint x: 414, endPoint y: 265, distance: 41.6
copy div "Hi I am a certified Power BI developer with over 10 years of experience. I have…"
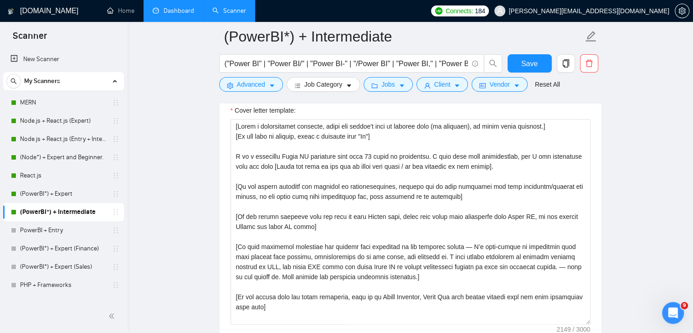
scroll to position [1010, 0]
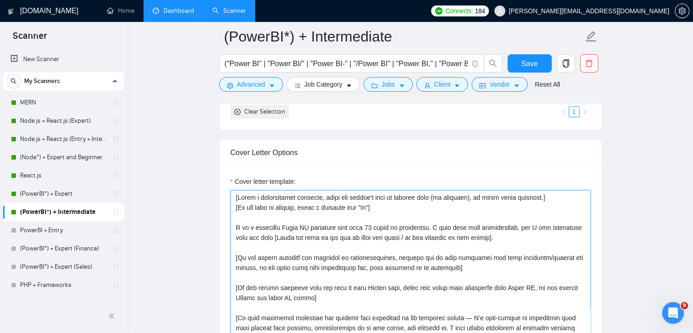
click at [236, 190] on textarea "Cover letter template:" at bounding box center [411, 292] width 360 height 205
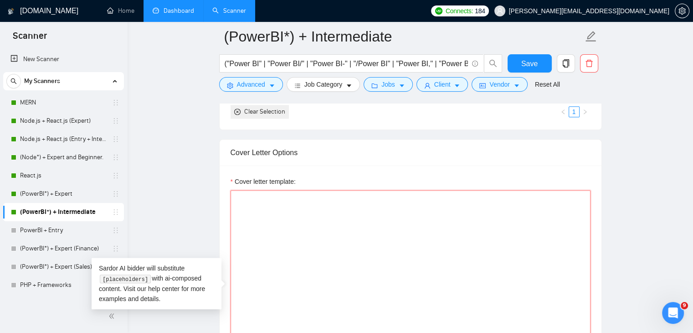
paste textarea "[Open with a quick, cheeky one-liner that ties the client’s country to somethin…"
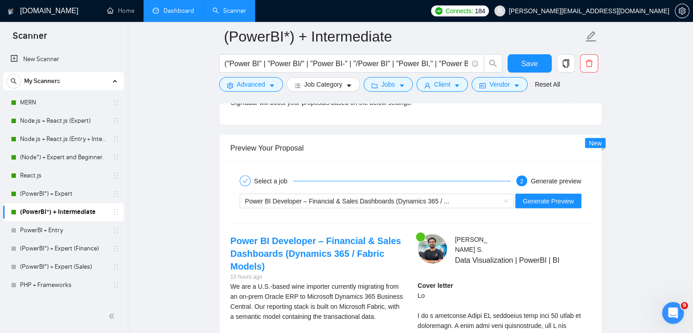
scroll to position [110, 0]
type textarea "[Open with a quick, cheeky one-liner that ties the client’s country to somethin…"
click at [561, 196] on span "Generate Preview" at bounding box center [548, 201] width 51 height 10
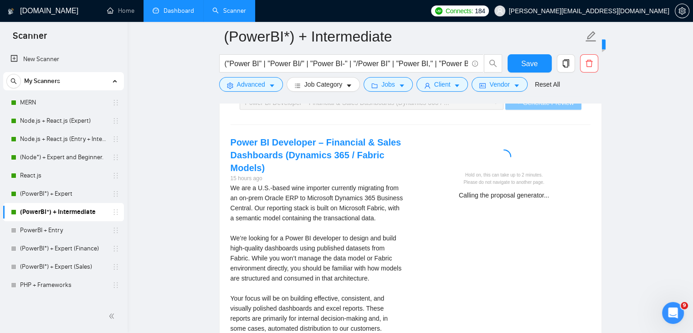
scroll to position [1835, 0]
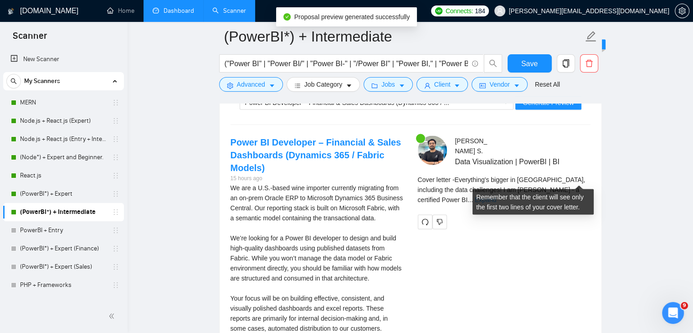
click at [496, 196] on link "Expand" at bounding box center [485, 199] width 21 height 7
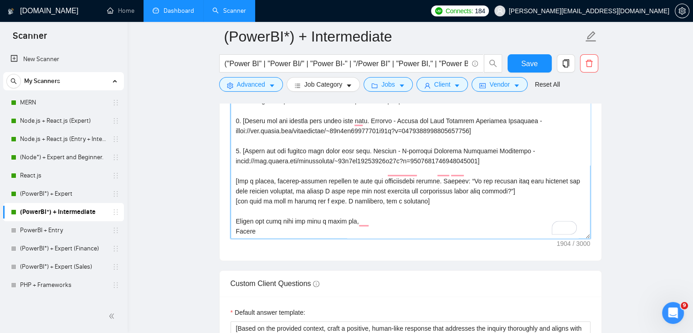
scroll to position [110, 0]
drag, startPoint x: 235, startPoint y: 159, endPoint x: 376, endPoint y: 350, distance: 237.2
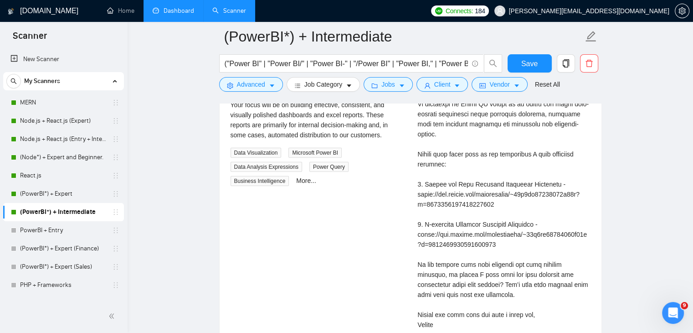
scroll to position [2028, 0]
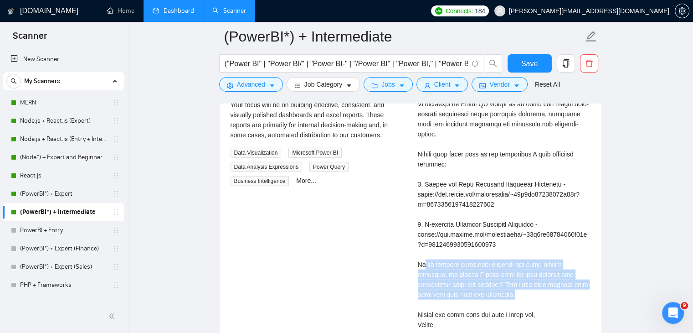
drag, startPoint x: 424, startPoint y: 237, endPoint x: 552, endPoint y: 264, distance: 131.2
click at [552, 264] on div "Cover letter" at bounding box center [504, 159] width 173 height 341
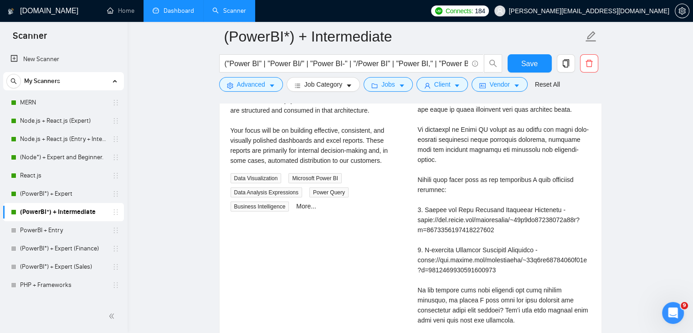
scroll to position [2003, 0]
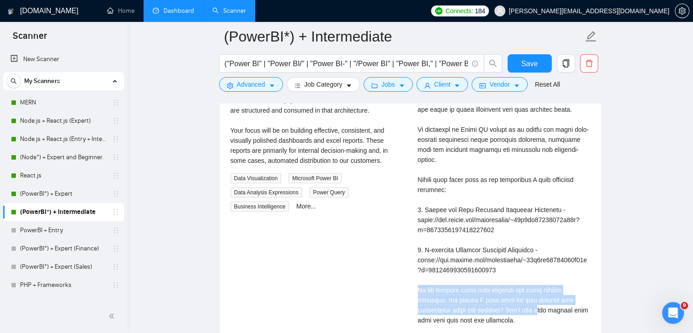
drag, startPoint x: 416, startPoint y: 258, endPoint x: 539, endPoint y: 280, distance: 125.0
click at [539, 280] on div "Tarsem S . Data Visualization | PowerBI | BI Cover letter" at bounding box center [504, 173] width 187 height 411
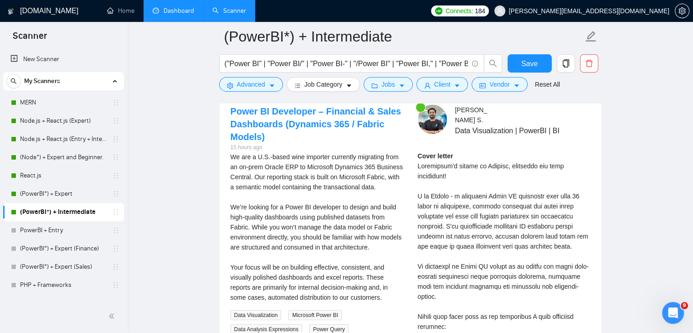
scroll to position [1871, 0]
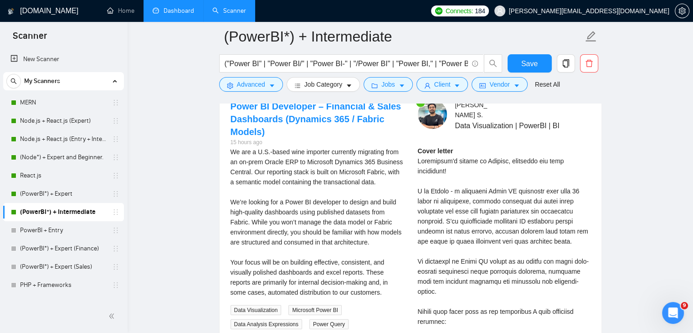
click at [449, 236] on div "Cover letter" at bounding box center [504, 316] width 173 height 341
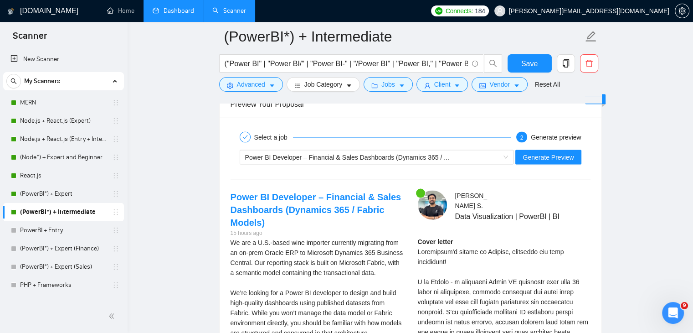
scroll to position [1772, 0]
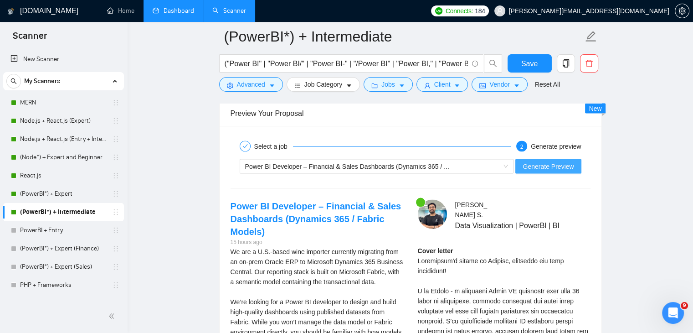
click at [557, 161] on span "Generate Preview" at bounding box center [548, 166] width 51 height 10
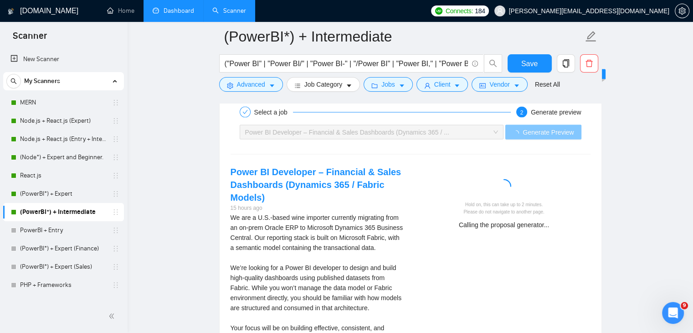
scroll to position [1806, 0]
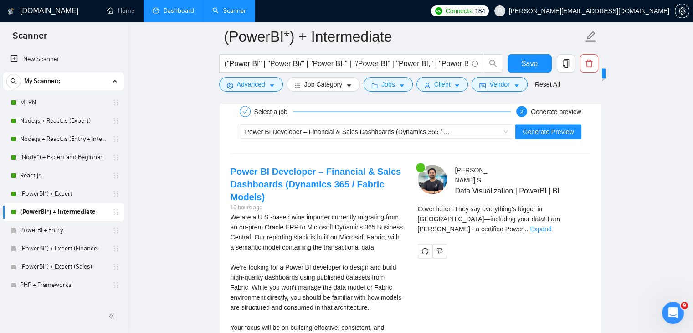
click at [582, 213] on div "Cover letter - They say everything’s bigger in America—including your data! I a…" at bounding box center [504, 222] width 173 height 36
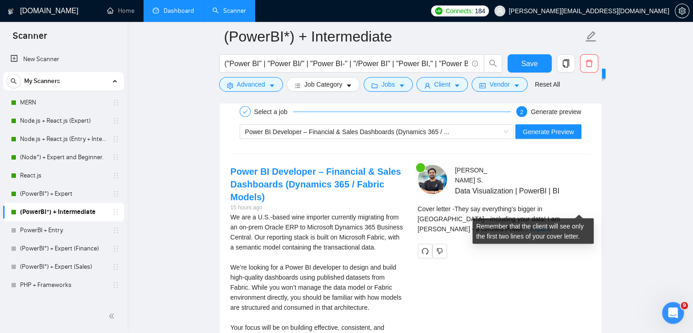
click at [551, 225] on link "Expand" at bounding box center [540, 228] width 21 height 7
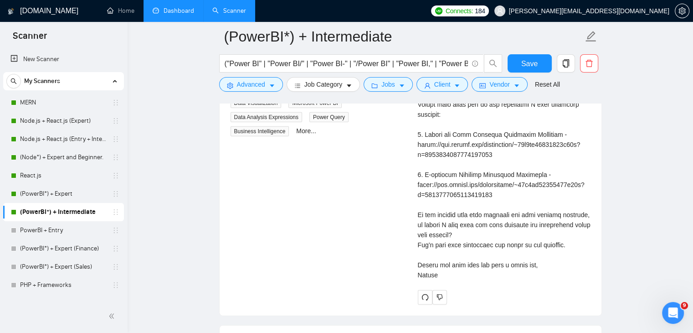
scroll to position [2080, 0]
